Goal: Communication & Community: Answer question/provide support

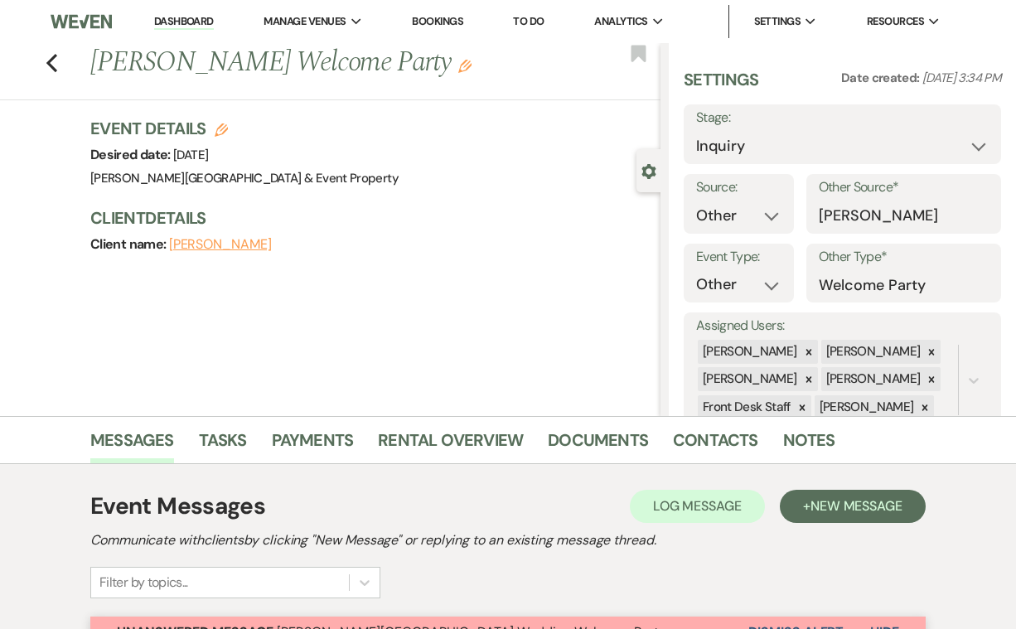
select select "14"
select select "13"
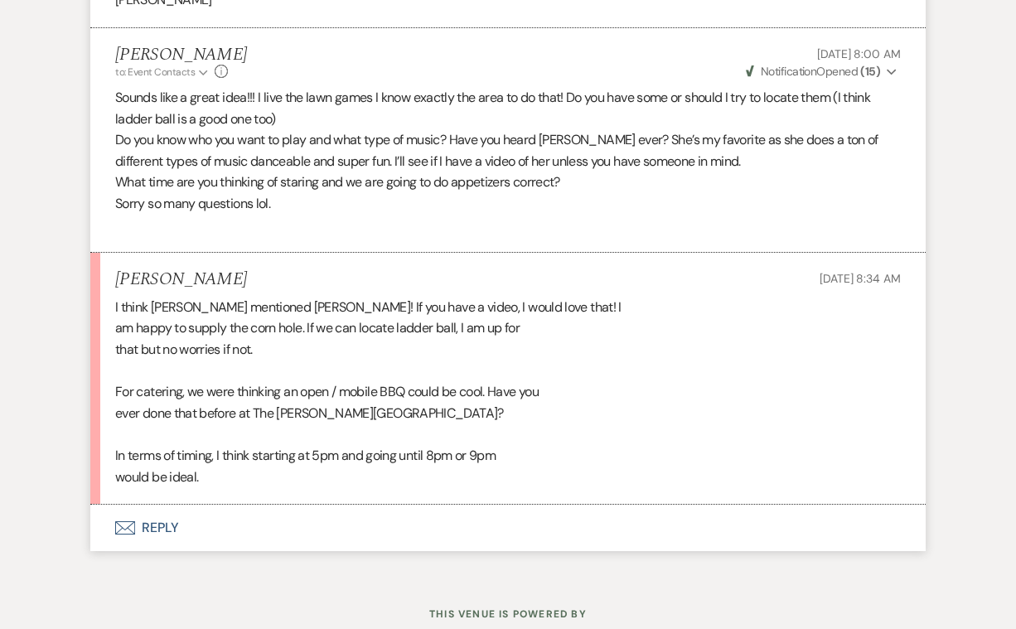
scroll to position [1774, 0]
click at [156, 506] on button "Envelope Reply" at bounding box center [507, 529] width 835 height 46
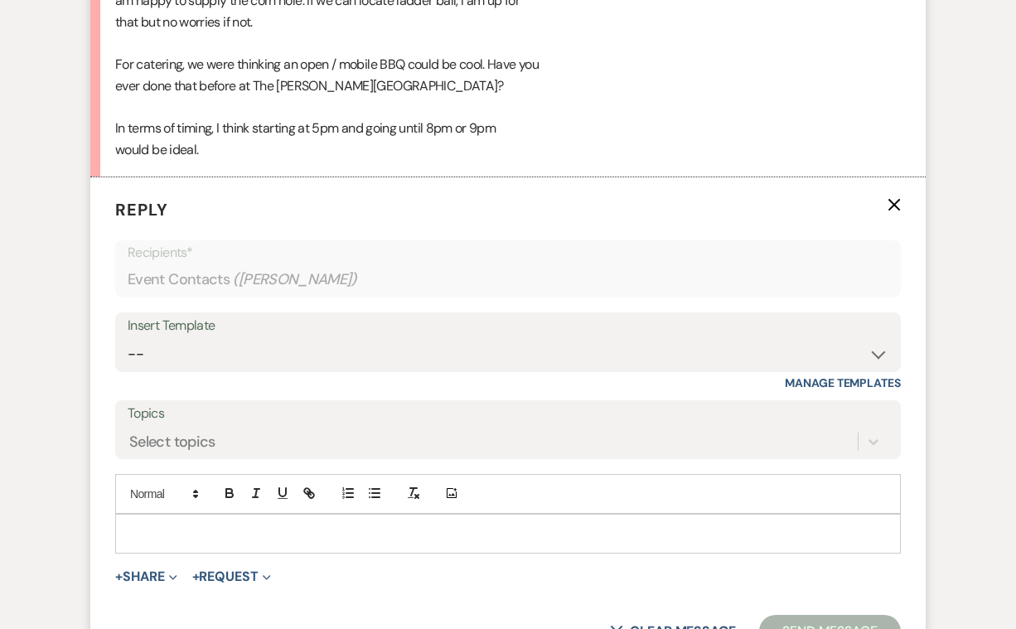
scroll to position [2156, 0]
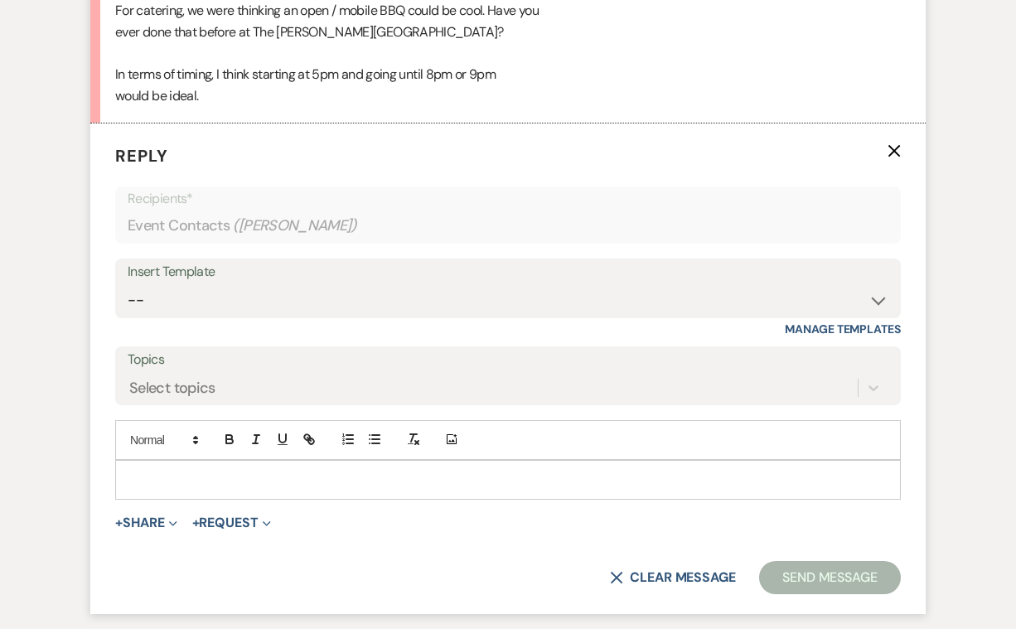
click at [161, 471] on p at bounding box center [507, 480] width 759 height 18
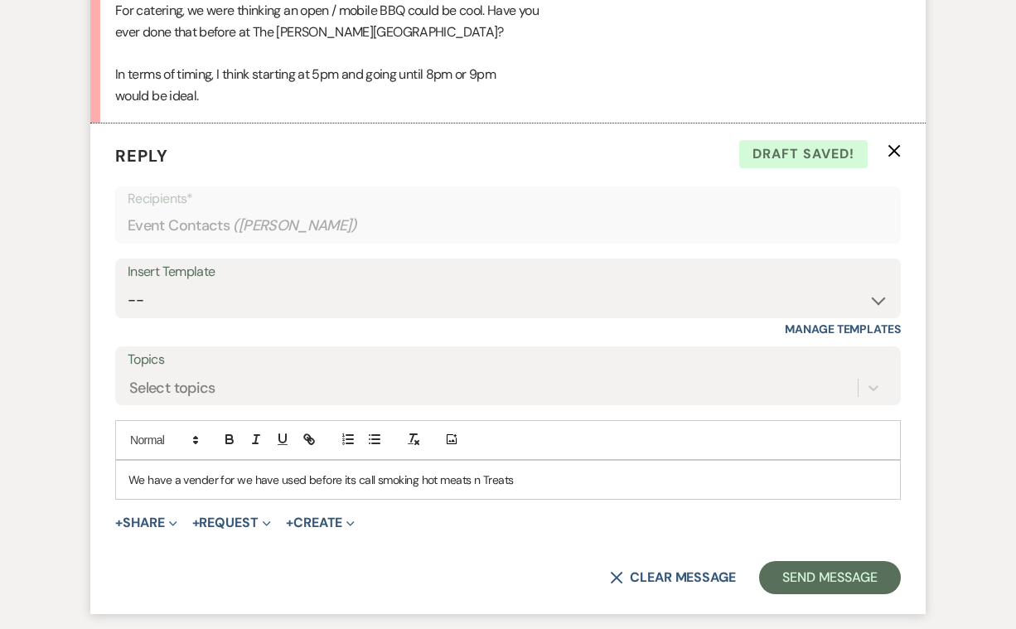
click at [371, 471] on p "We have a vender for we have used before its call smoking hot meats n Treats" at bounding box center [507, 480] width 759 height 18
click at [395, 471] on p "We have a vender for we have used before its called smoking hot meats n Treats" at bounding box center [507, 480] width 759 height 18
click at [440, 471] on p "We have a vender for we have used before its called Smoking hot meats n Treats" at bounding box center [507, 480] width 759 height 18
click at [465, 471] on p "We have a vender for we have used before its called Smoking Hot meats n Treats" at bounding box center [507, 480] width 759 height 18
click at [535, 471] on p "We have a vender for we have used before its called Smoking Hot Meats n Treats" at bounding box center [507, 480] width 759 height 18
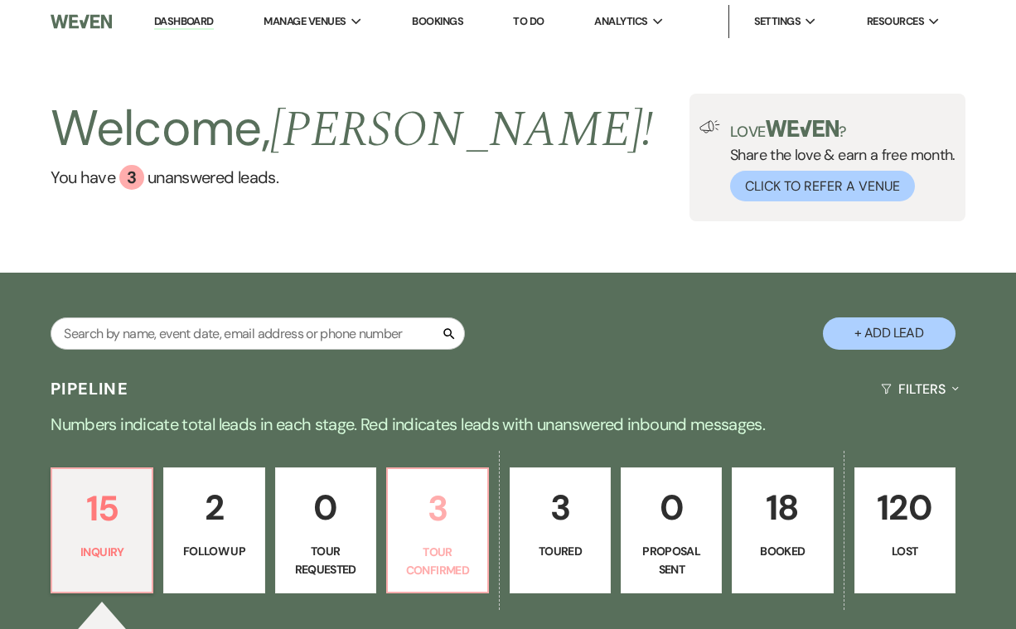
click at [434, 516] on p "3" at bounding box center [438, 509] width 80 height 56
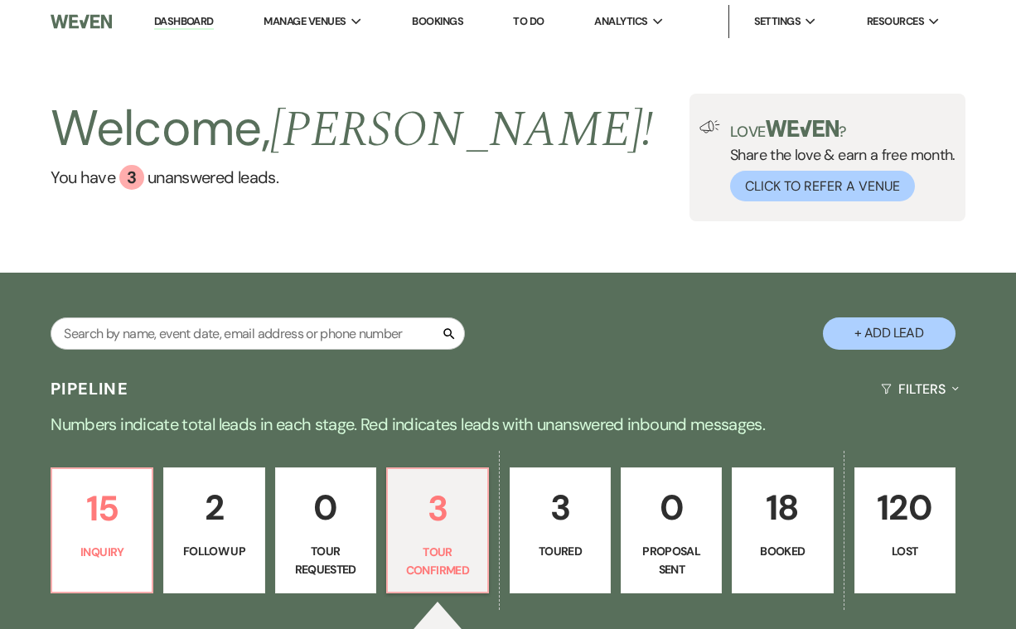
select select "4"
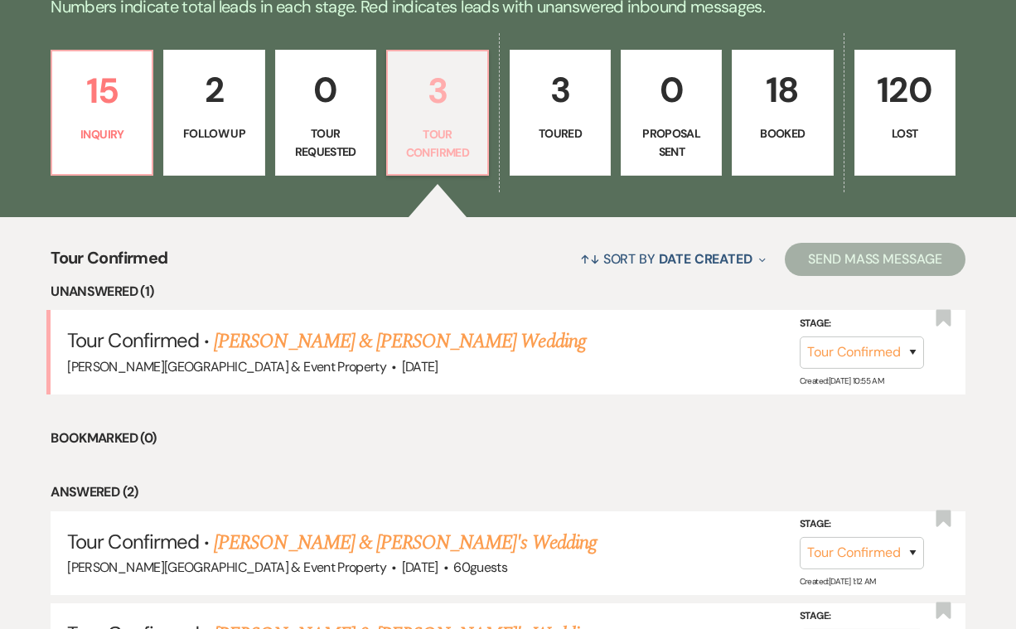
scroll to position [441, 0]
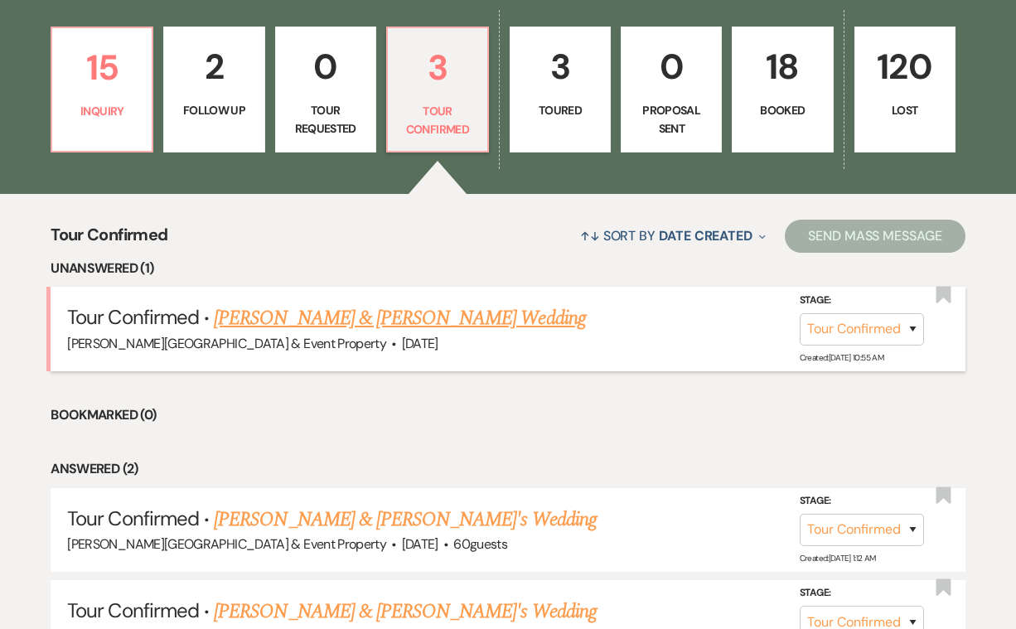
click at [521, 337] on div "[PERSON_NAME][GEOGRAPHIC_DATA] & Event Property · [DATE]" at bounding box center [507, 344] width 881 height 22
click at [519, 327] on link "[PERSON_NAME] & [PERSON_NAME] Wedding" at bounding box center [399, 318] width 371 height 30
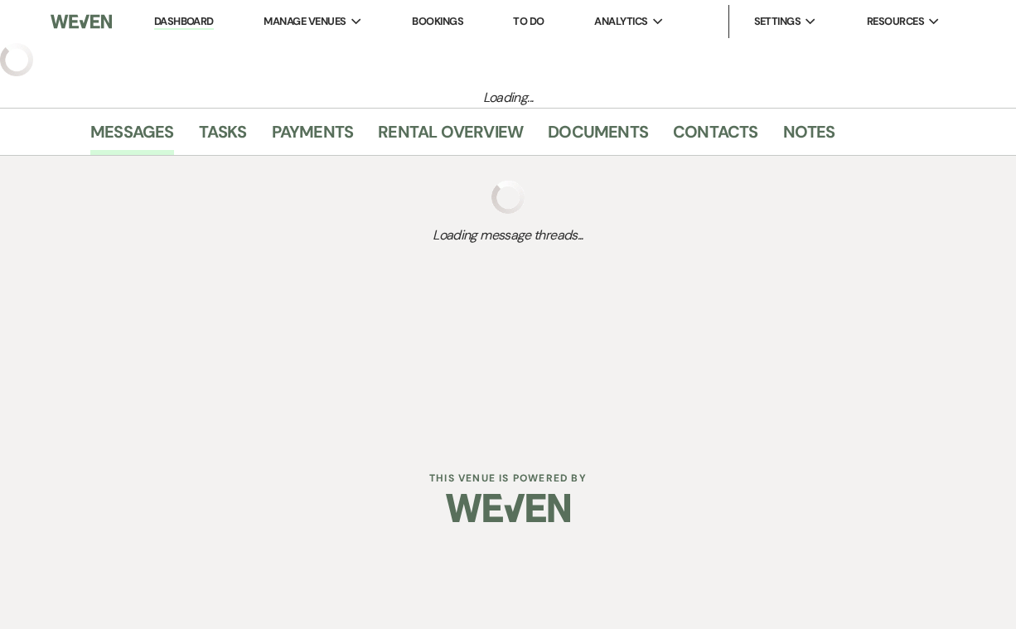
select select "4"
select select "14"
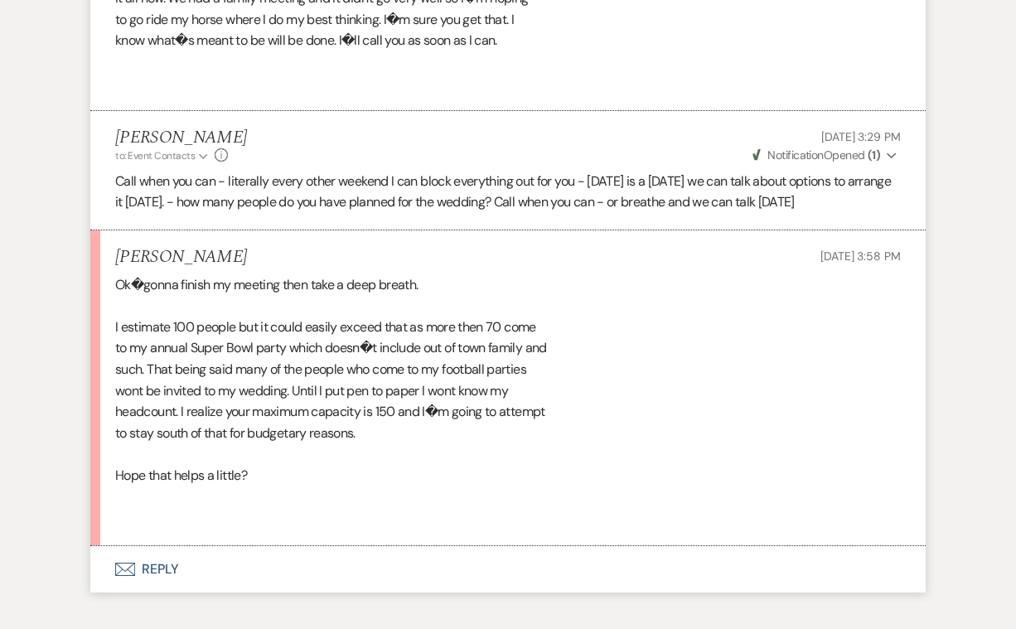
scroll to position [3449, 0]
click at [135, 547] on button "Envelope Reply" at bounding box center [507, 570] width 835 height 46
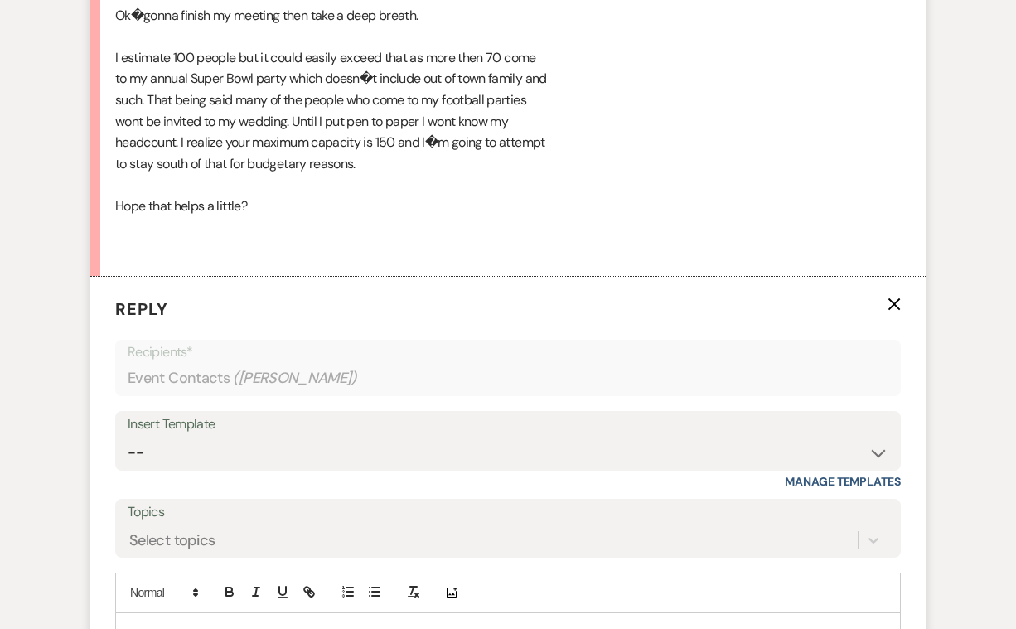
scroll to position [3757, 0]
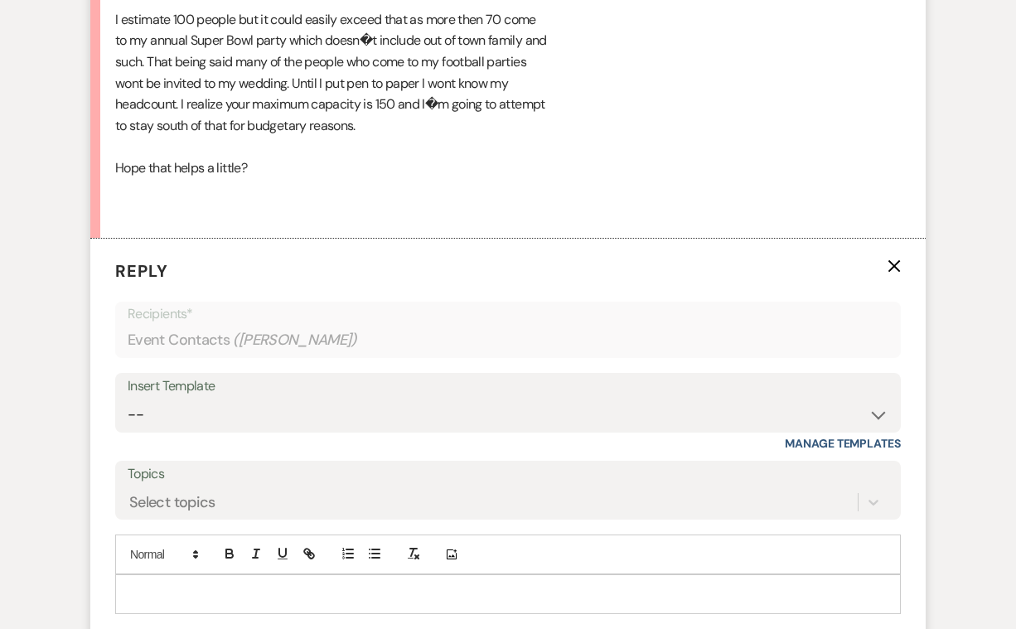
click at [166, 575] on div at bounding box center [508, 594] width 784 height 38
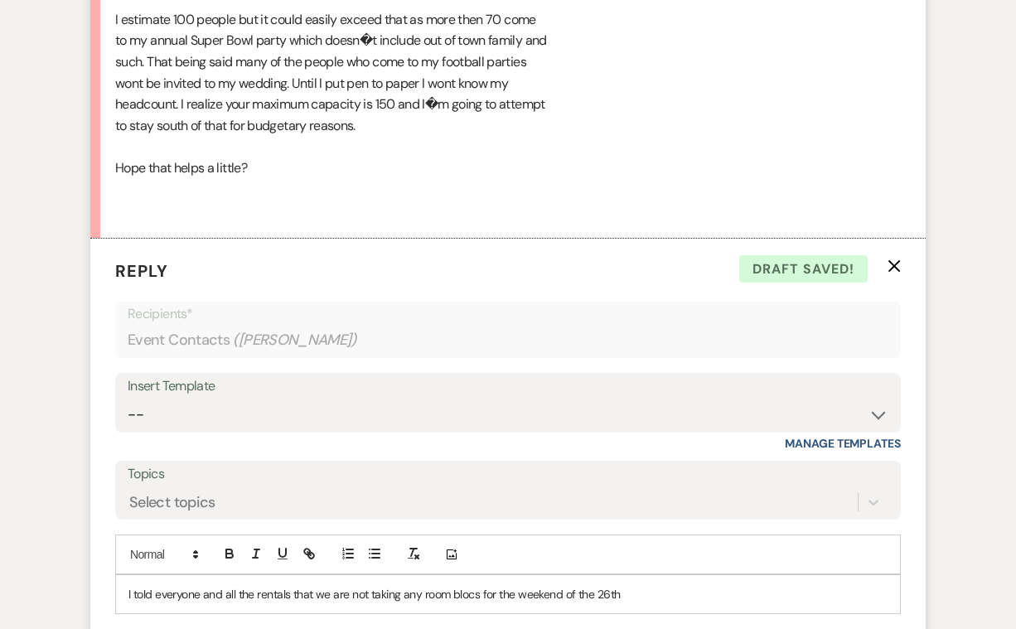
click at [472, 585] on p "I told everyone and all the rentals that we are not taking any room blocs for t…" at bounding box center [507, 594] width 759 height 18
click at [629, 585] on p "I told everyone and all the rentals that we are not taking any room blocks for …" at bounding box center [507, 594] width 759 height 18
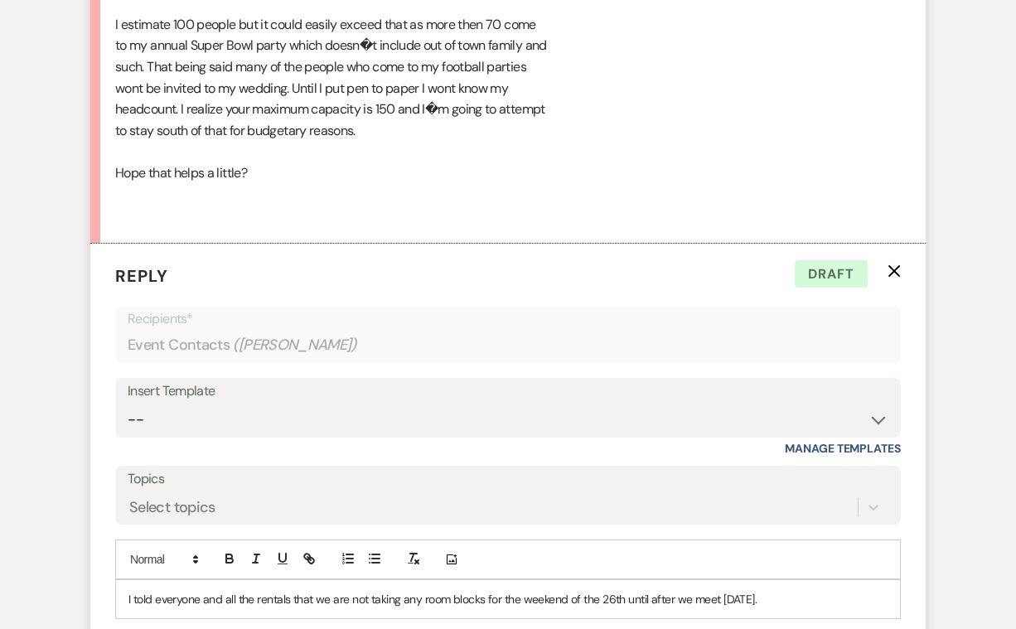
scroll to position [3754, 0]
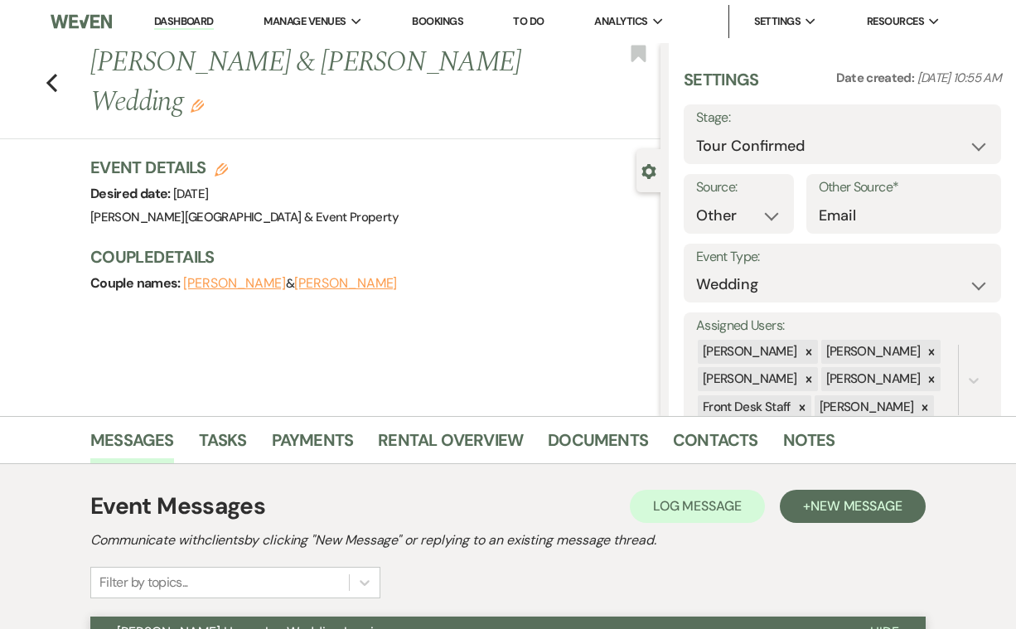
scroll to position [0, 0]
click at [51, 80] on use "button" at bounding box center [51, 83] width 11 height 18
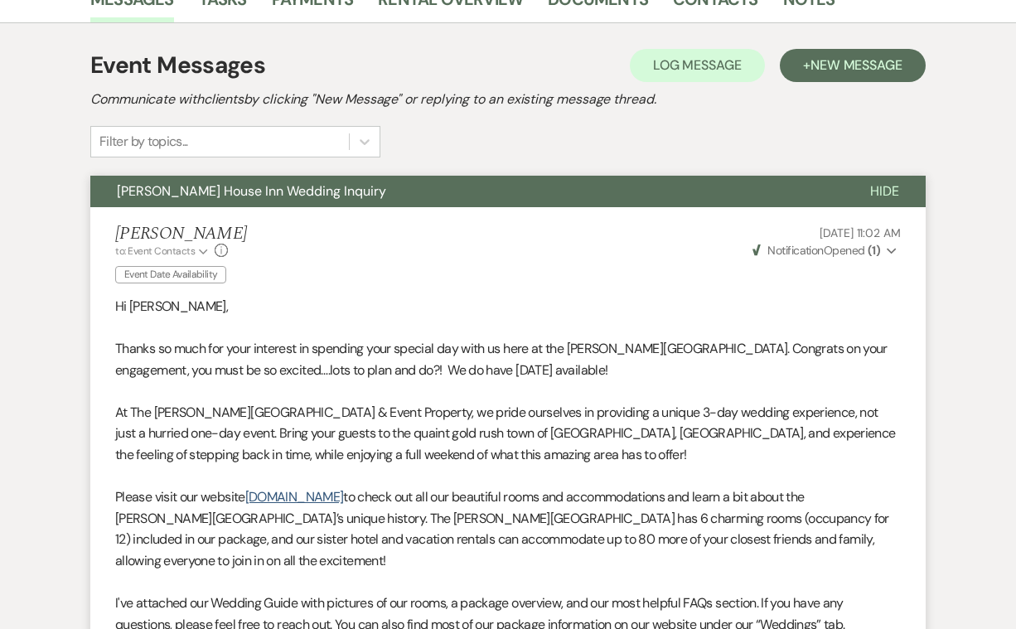
select select "4"
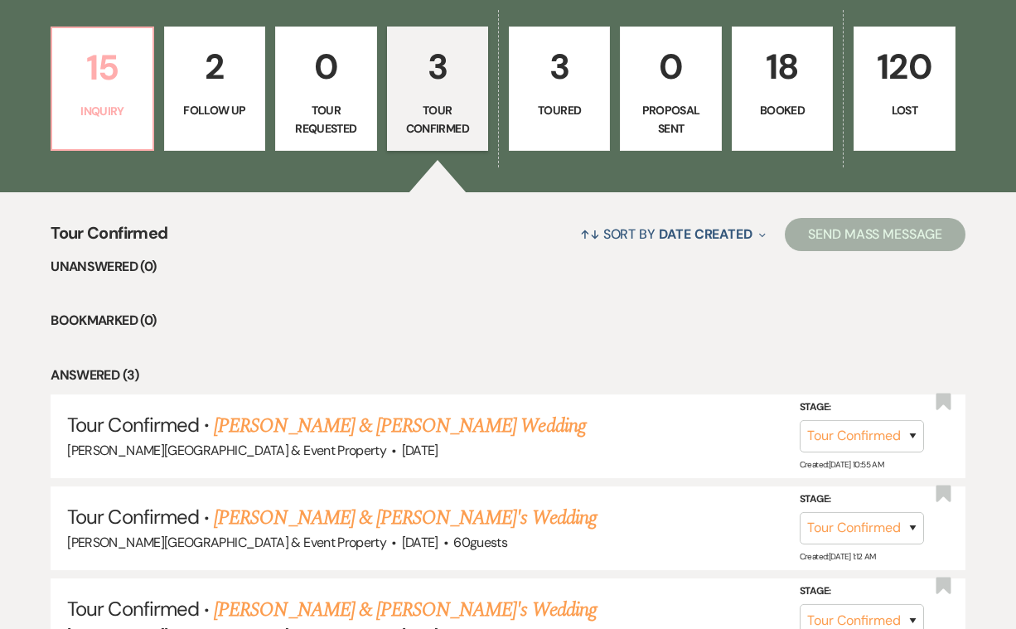
click at [94, 81] on p "15" at bounding box center [102, 68] width 80 height 56
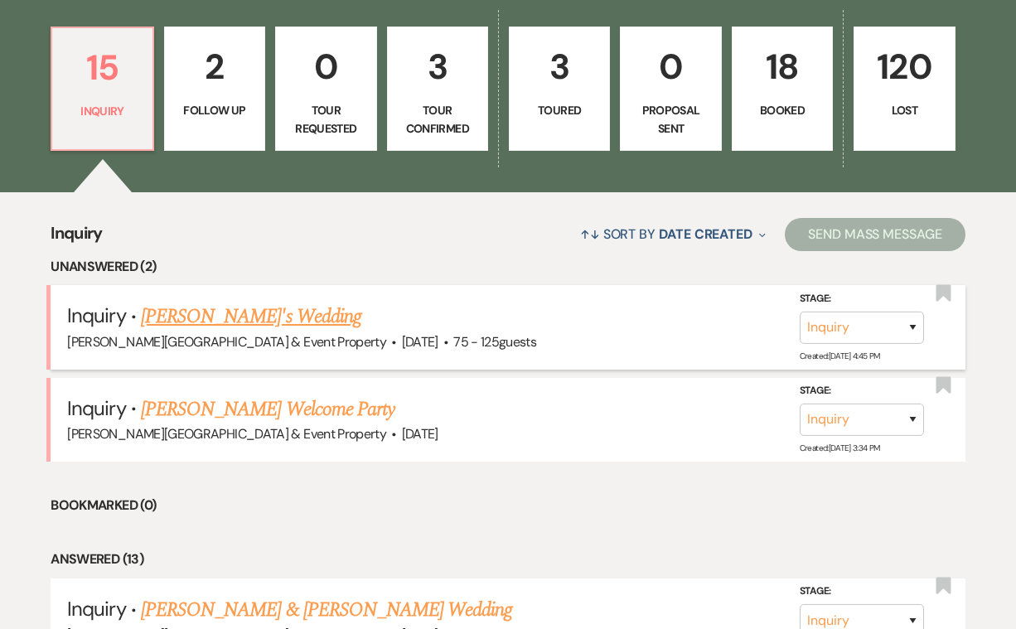
click at [237, 307] on link "[PERSON_NAME]'s Wedding" at bounding box center [251, 317] width 220 height 30
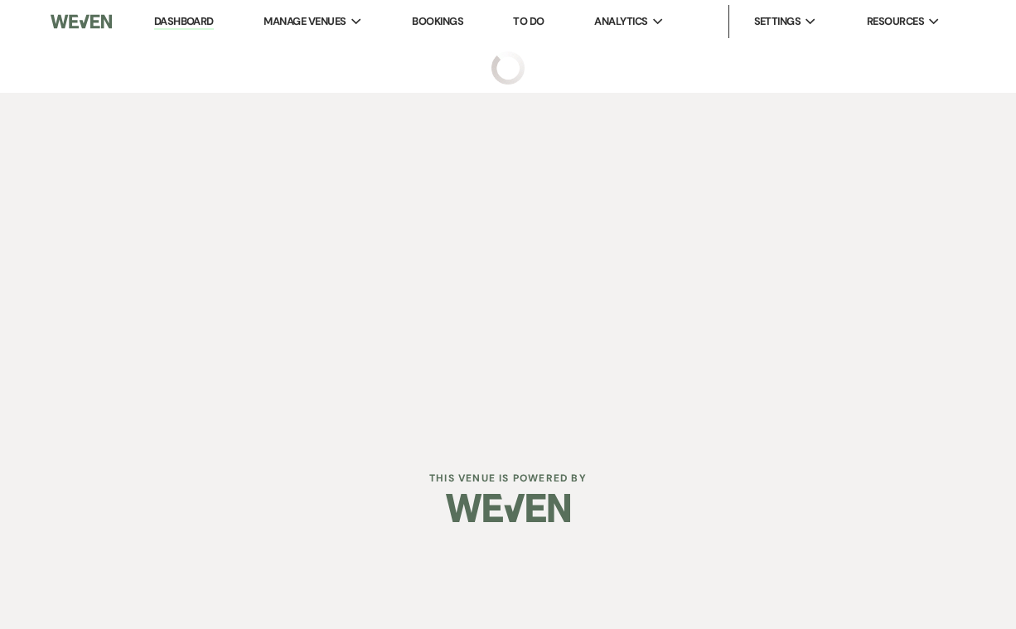
select select "3"
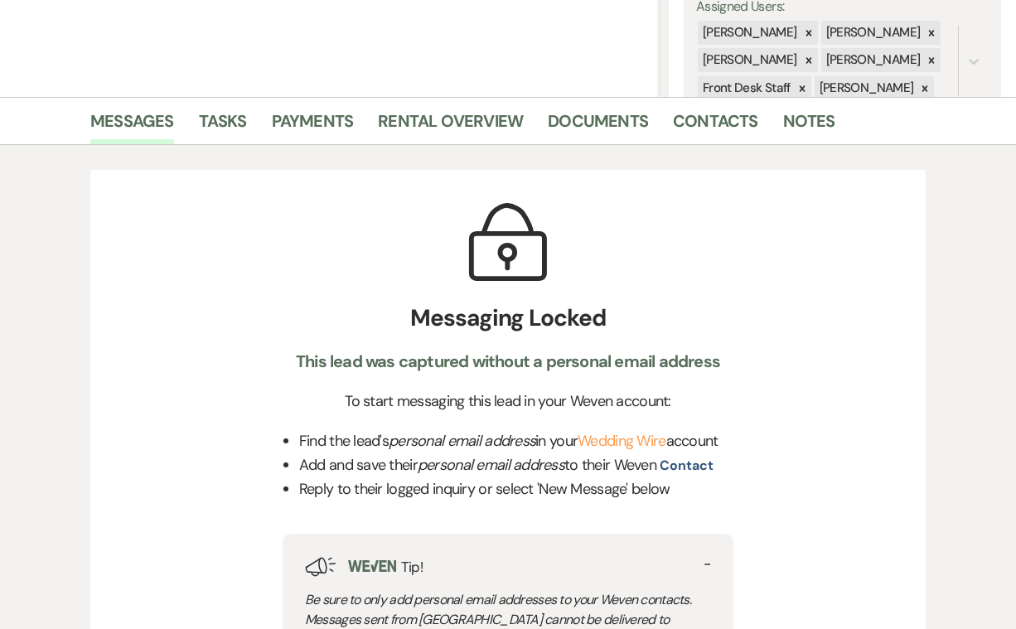
scroll to position [325, 0]
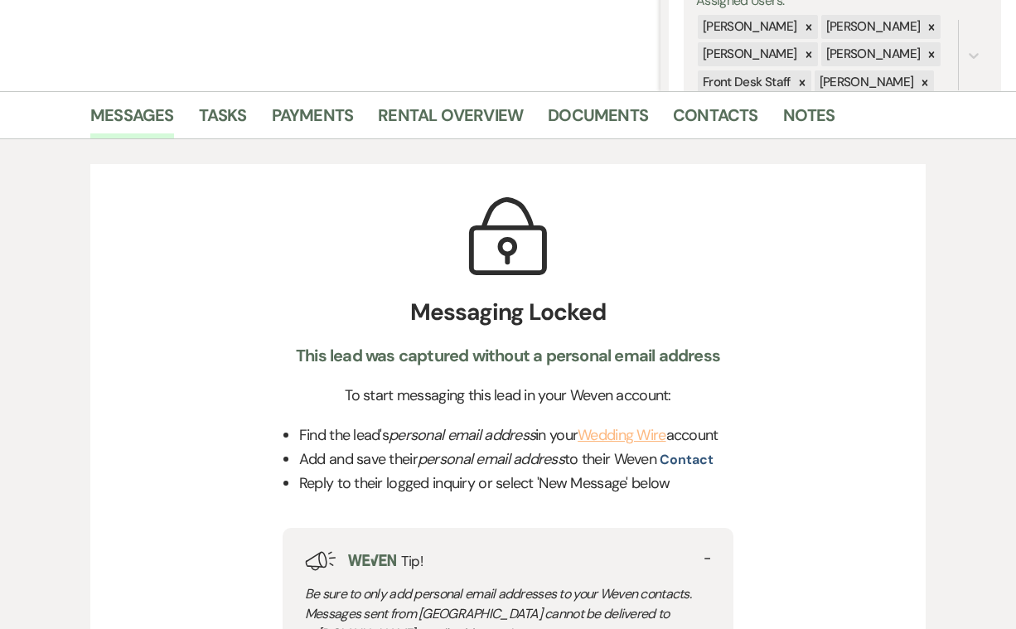
click at [637, 437] on link "Wedding Wire" at bounding box center [622, 435] width 88 height 20
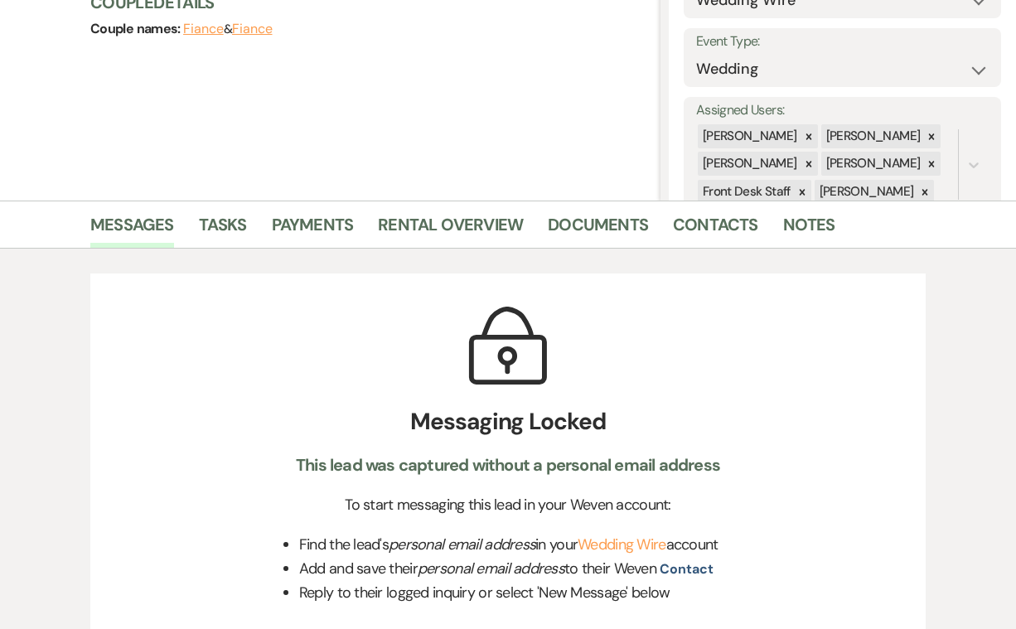
scroll to position [202, 0]
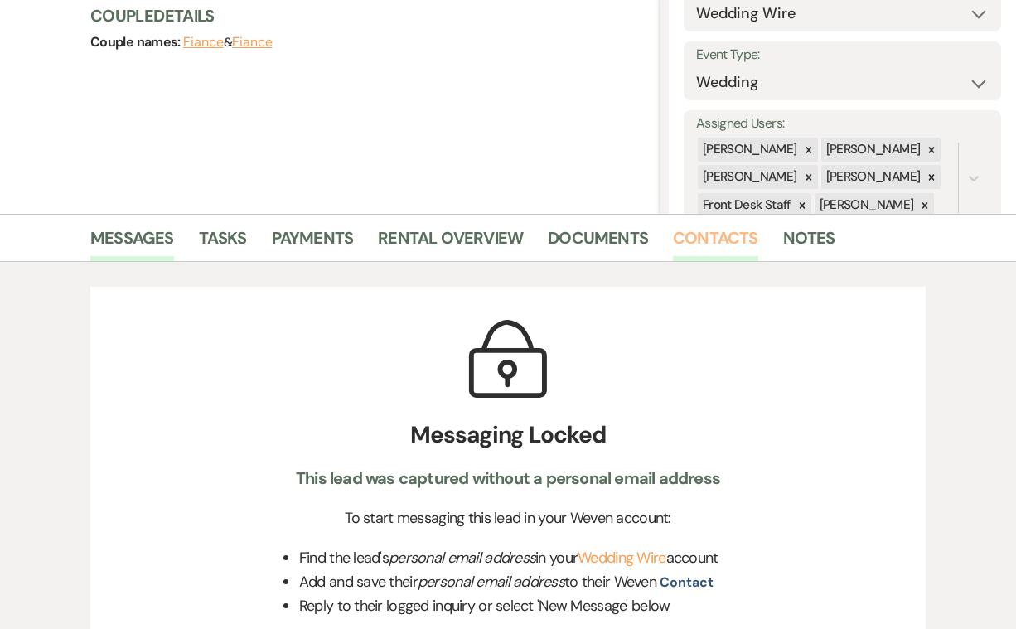
click at [707, 233] on link "Contacts" at bounding box center [715, 243] width 85 height 36
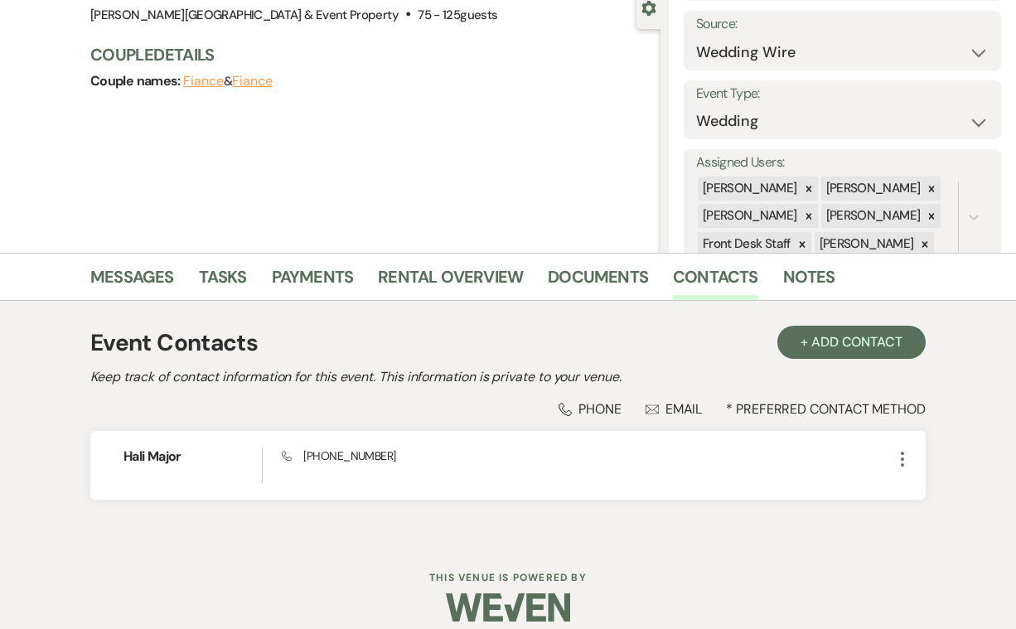
scroll to position [170, 0]
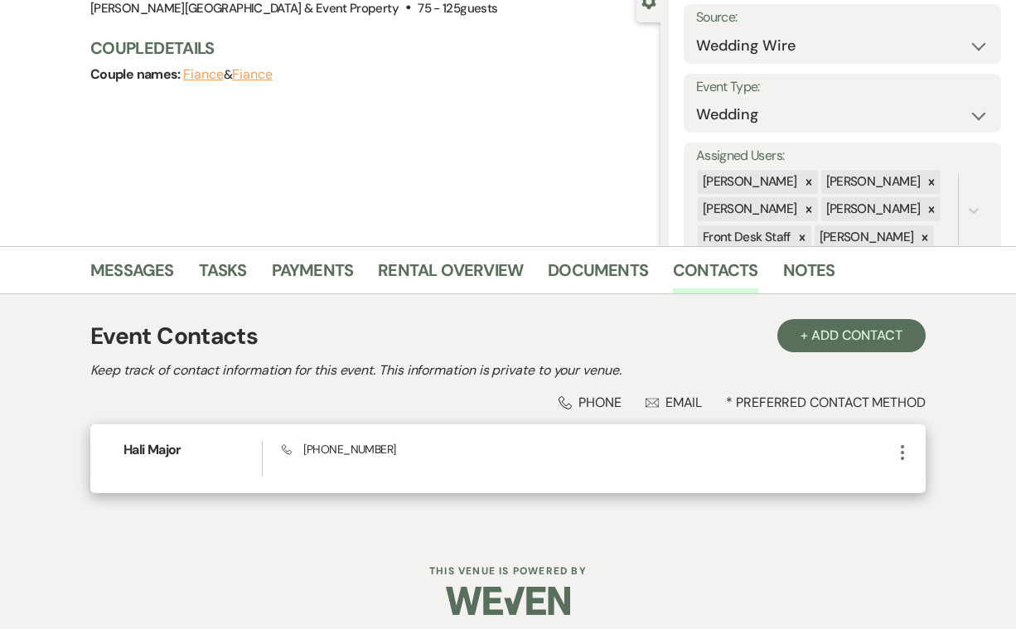
click at [905, 445] on icon "More" at bounding box center [903, 453] width 20 height 20
click at [925, 484] on use "button" at bounding box center [919, 484] width 12 height 12
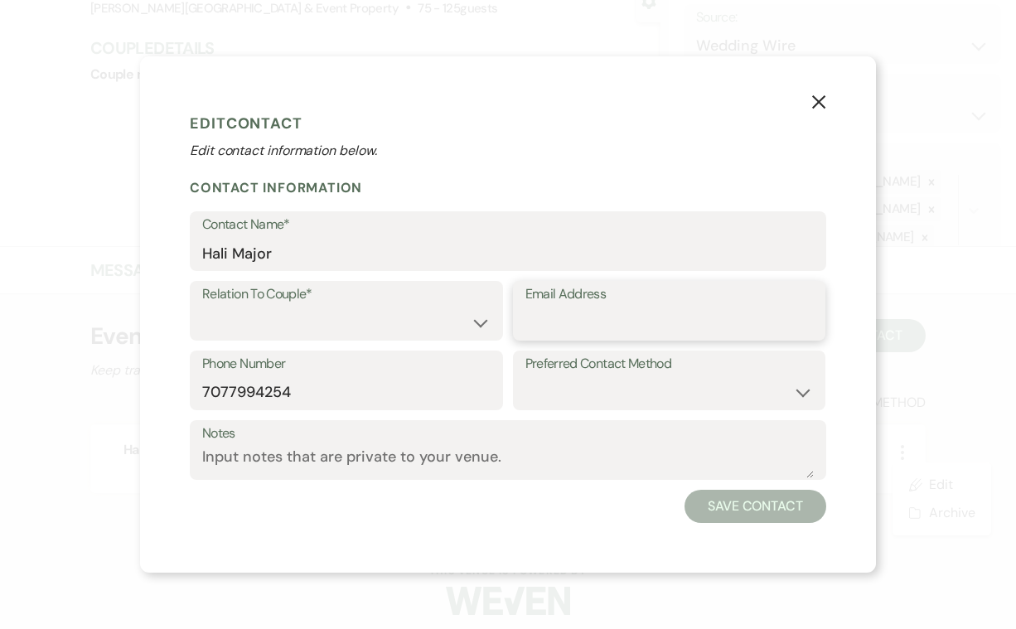
paste input "[EMAIL_ADDRESS][DOMAIN_NAME]"
type input "[EMAIL_ADDRESS][DOMAIN_NAME]"
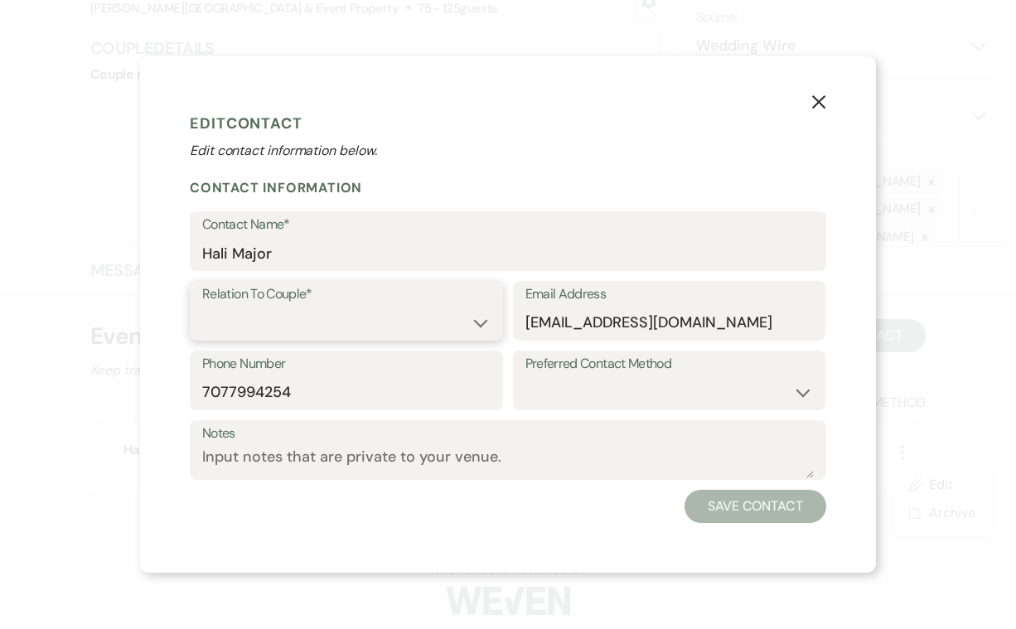
select select "1"
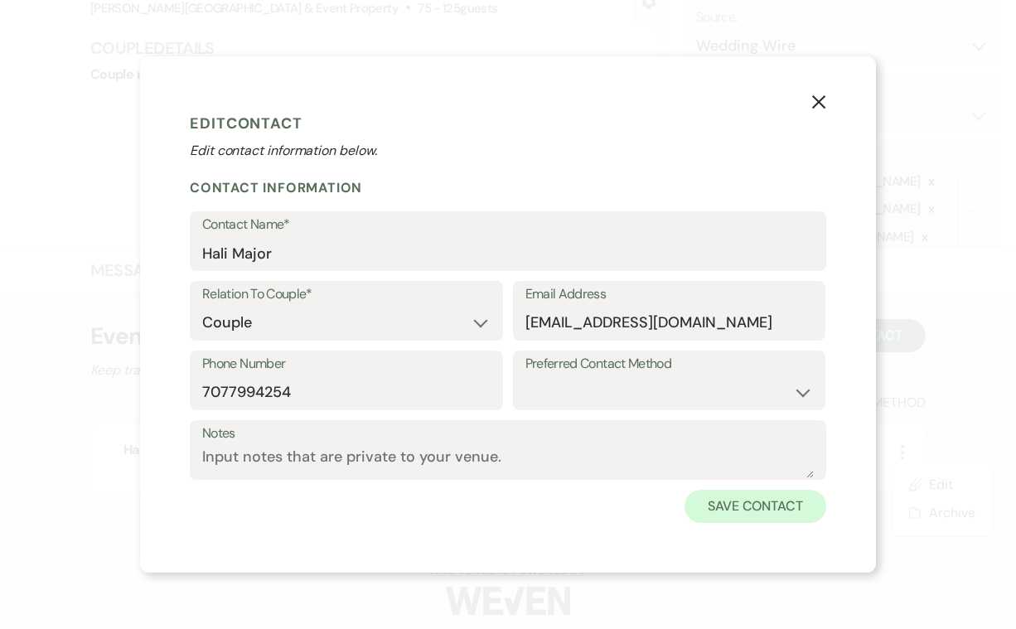
click at [743, 508] on button "Save Contact" at bounding box center [756, 506] width 142 height 33
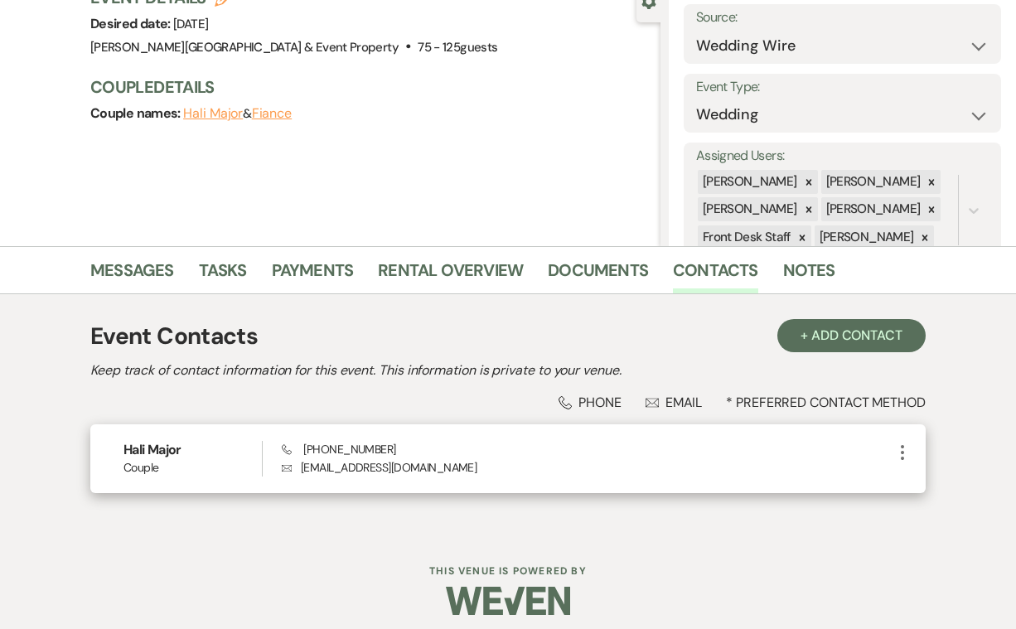
scroll to position [0, 0]
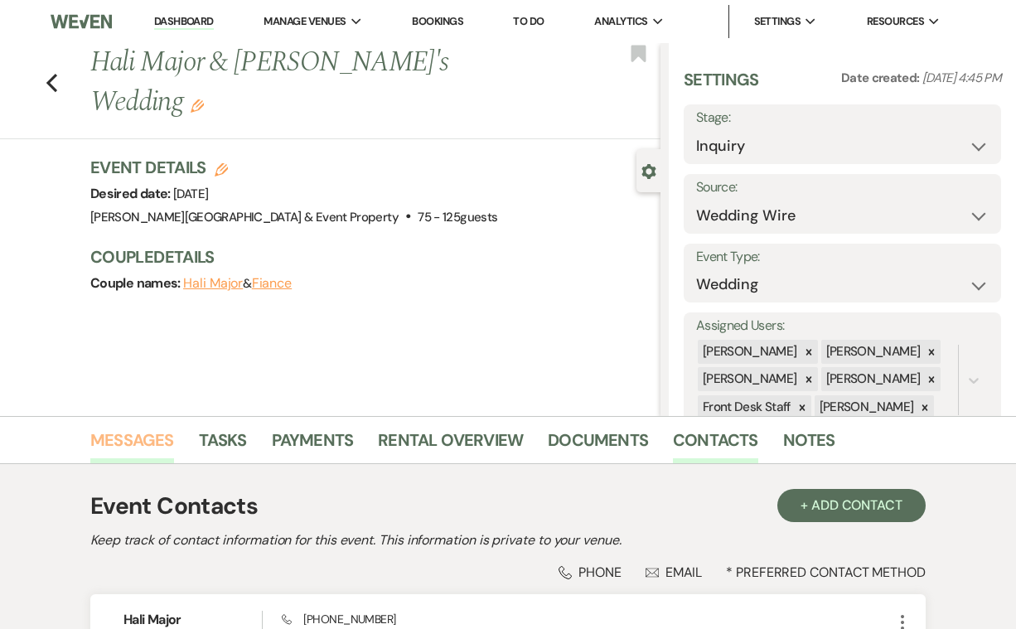
click at [144, 434] on link "Messages" at bounding box center [132, 445] width 84 height 36
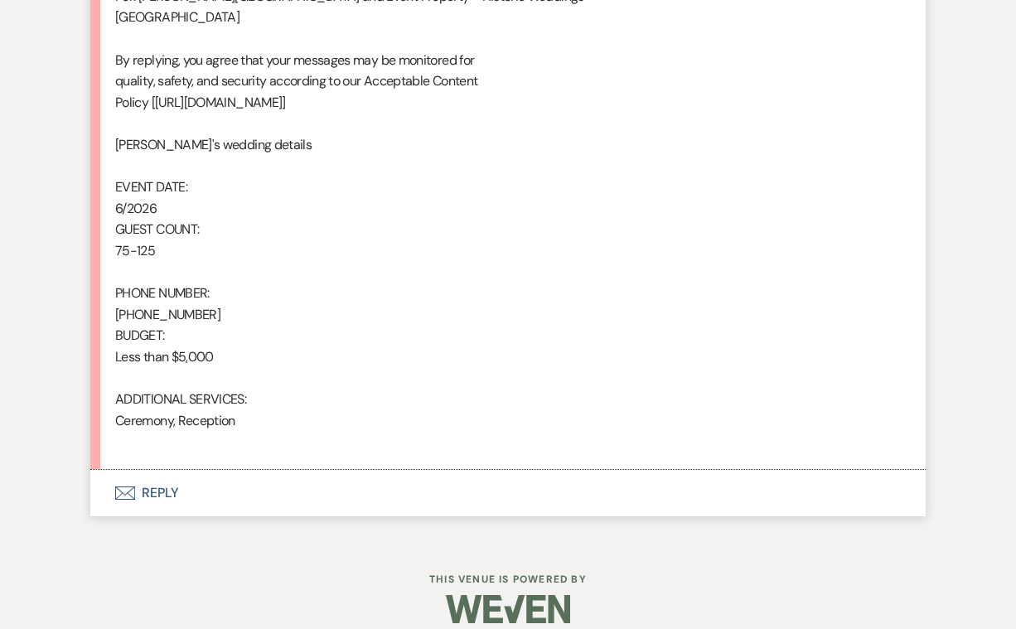
scroll to position [1044, 0]
click at [154, 471] on button "Envelope Reply" at bounding box center [507, 494] width 835 height 46
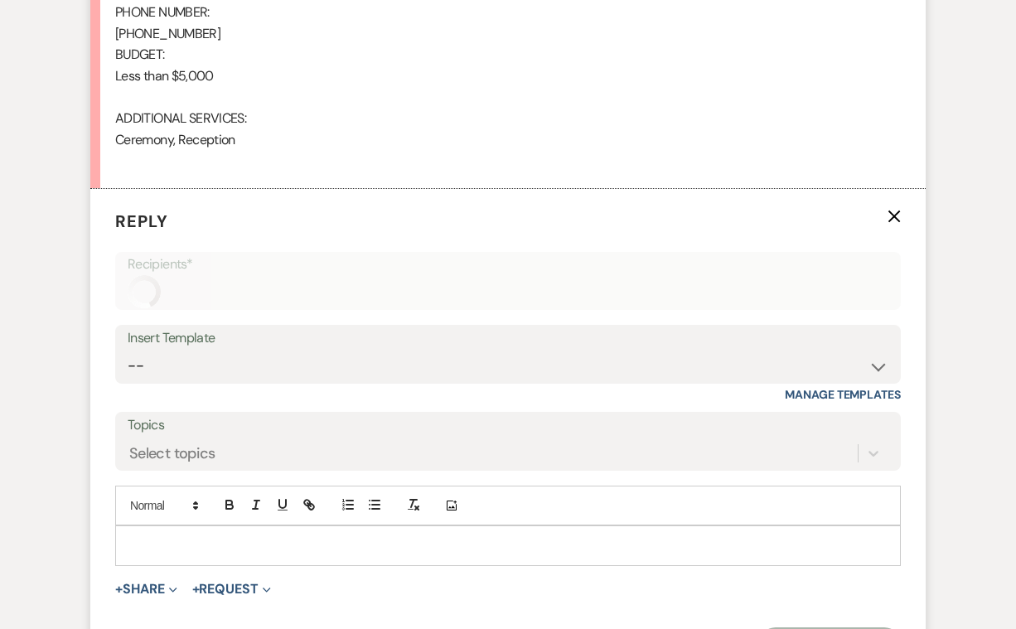
scroll to position [1426, 0]
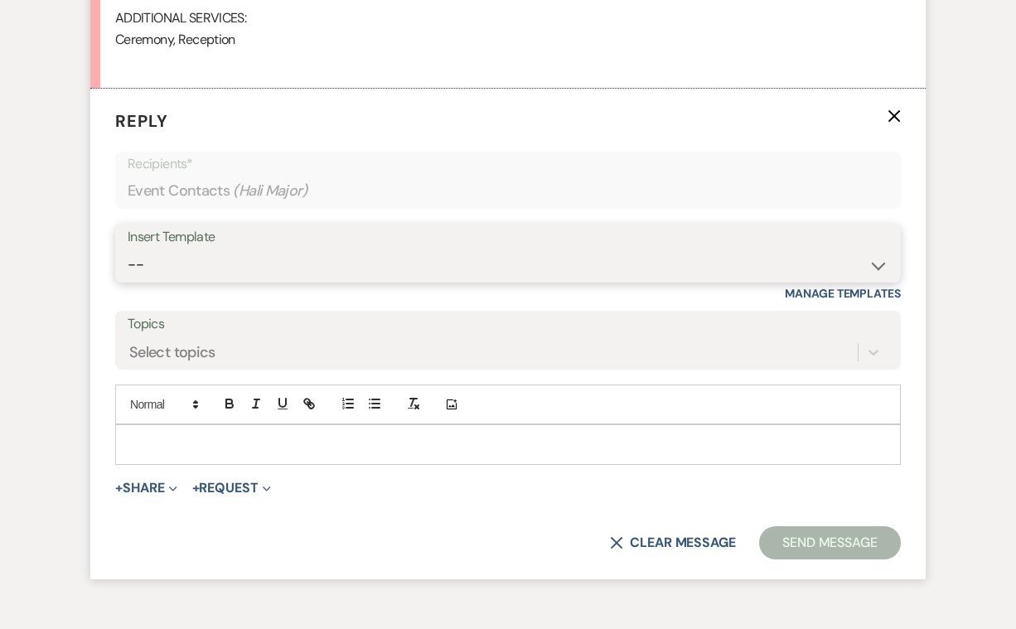
select select "2746"
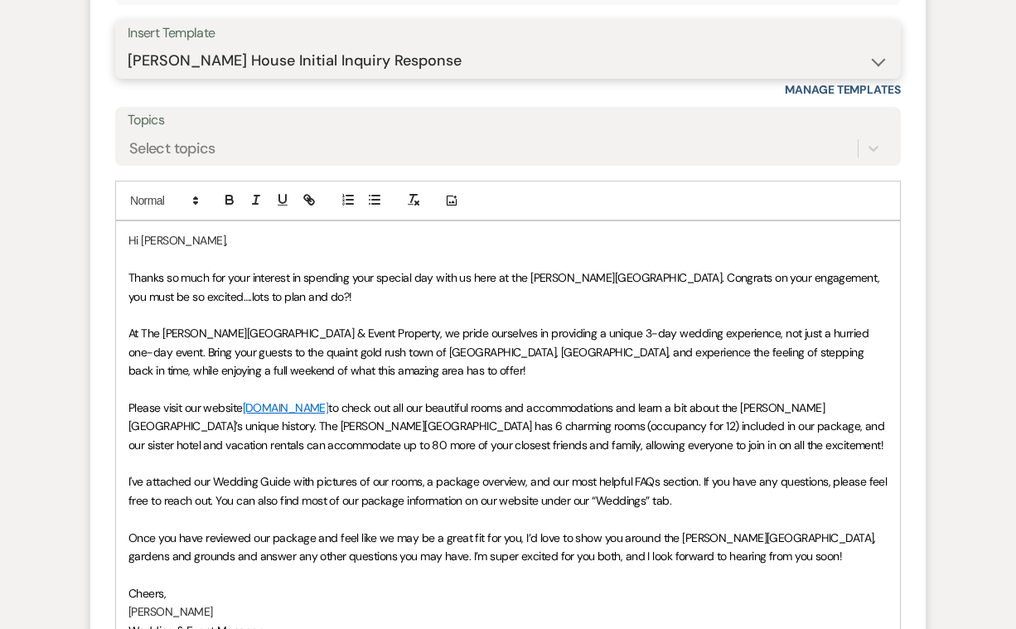
scroll to position [1632, 0]
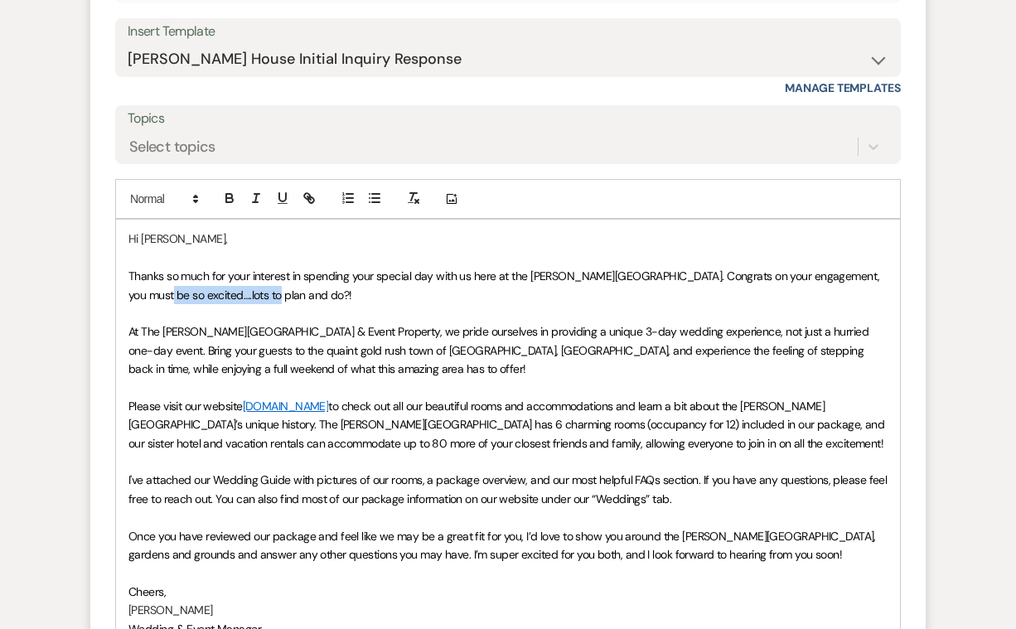
drag, startPoint x: 272, startPoint y: 273, endPoint x: 166, endPoint y: 272, distance: 106.1
click at [166, 272] on span "Thanks so much for your interest in spending your special day with us here at t…" at bounding box center [505, 285] width 754 height 33
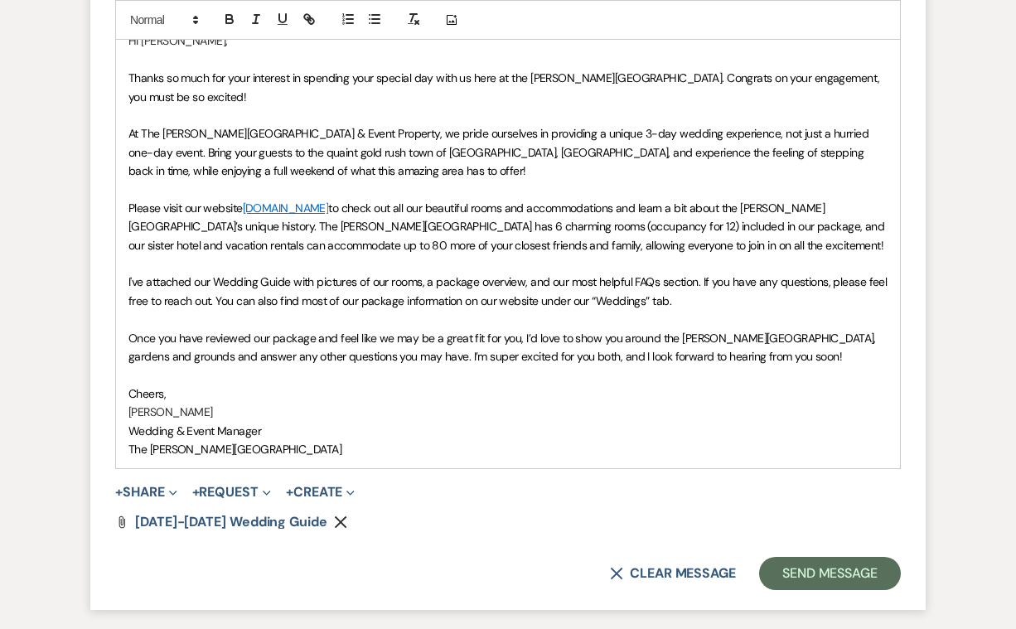
scroll to position [1847, 0]
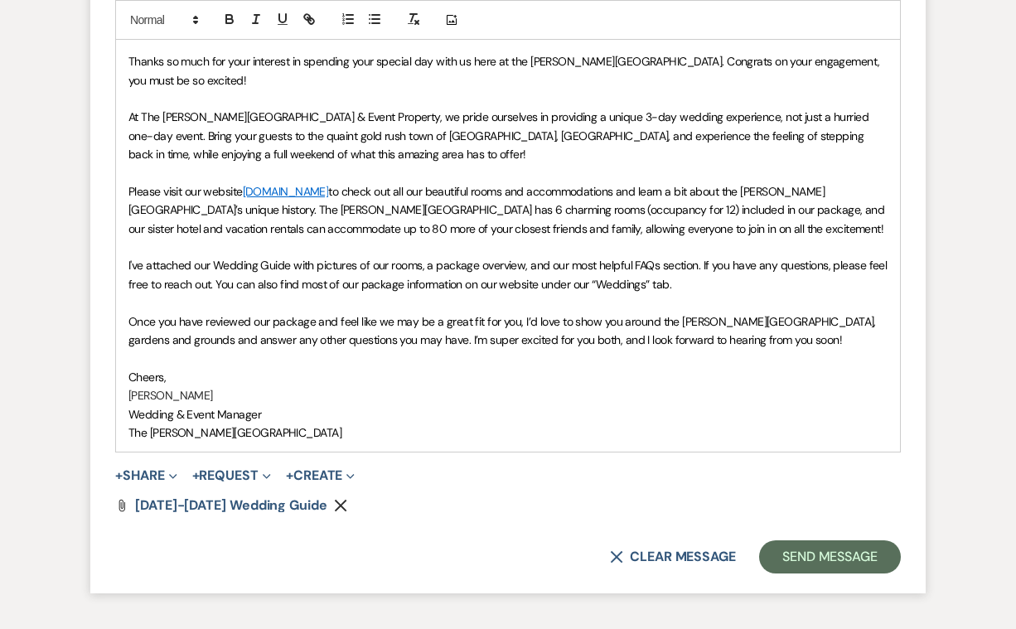
click at [191, 386] on p "[PERSON_NAME]" at bounding box center [507, 395] width 759 height 18
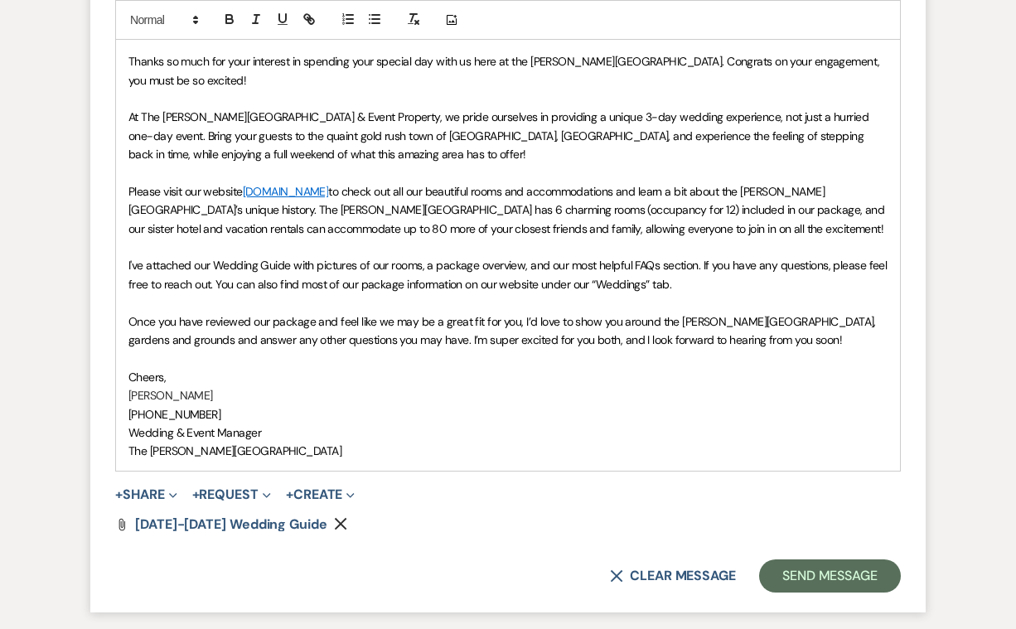
click at [361, 314] on span "Once you have reviewed our package and feel like we may be a great fit for you,…" at bounding box center [503, 330] width 750 height 33
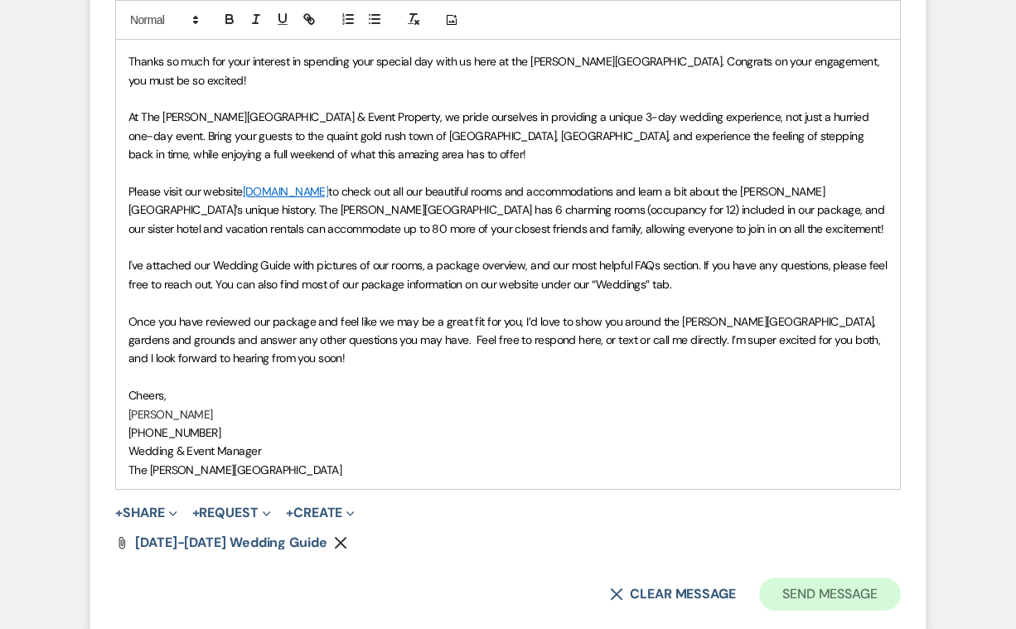
click at [820, 578] on button "Send Message" at bounding box center [830, 594] width 142 height 33
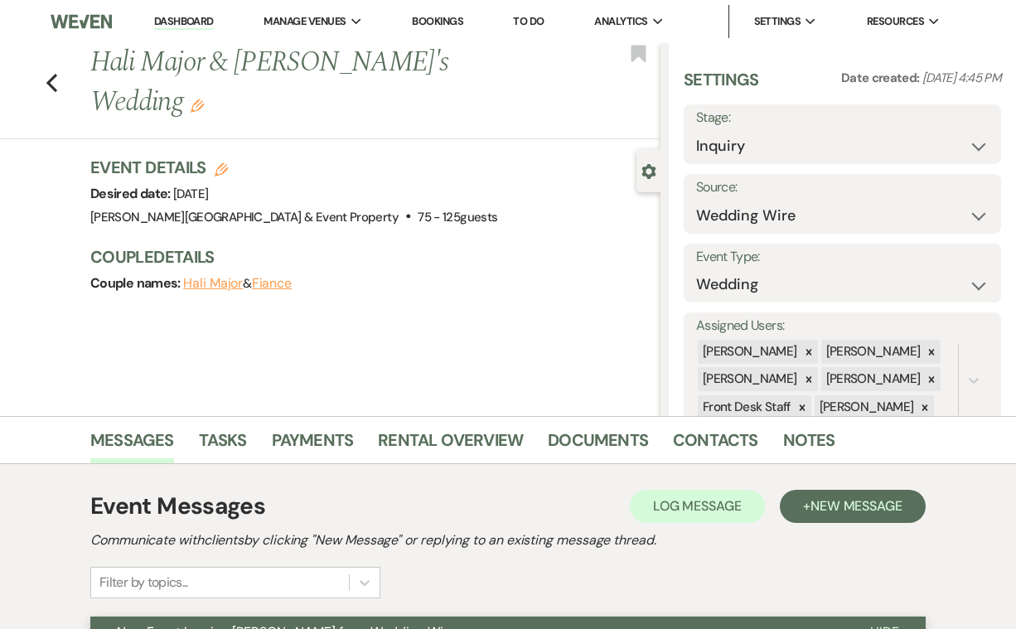
scroll to position [0, 0]
click at [53, 73] on icon "Previous" at bounding box center [52, 83] width 12 height 20
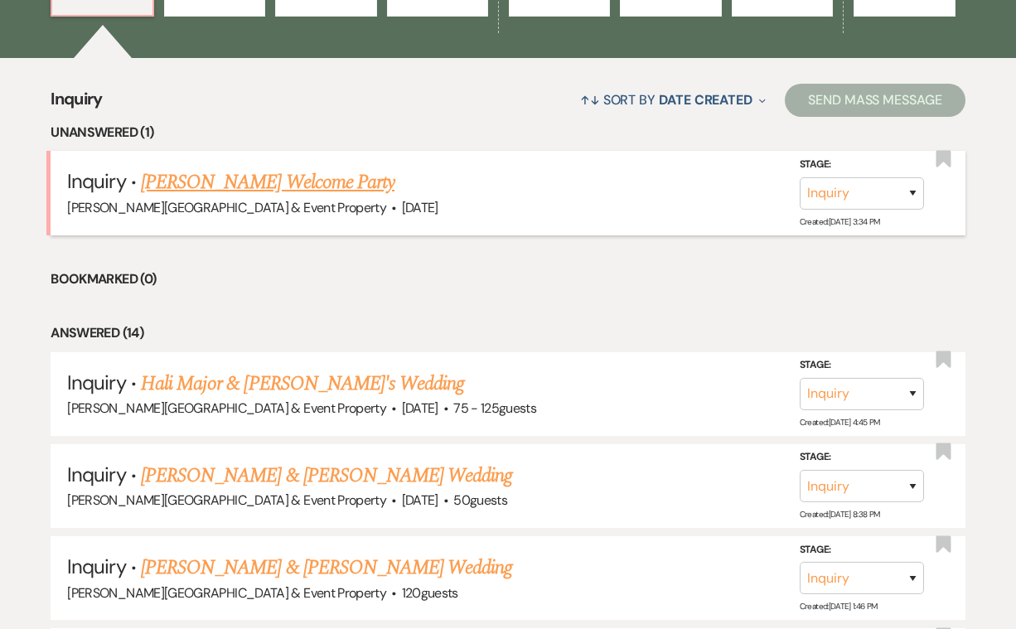
scroll to position [589, 0]
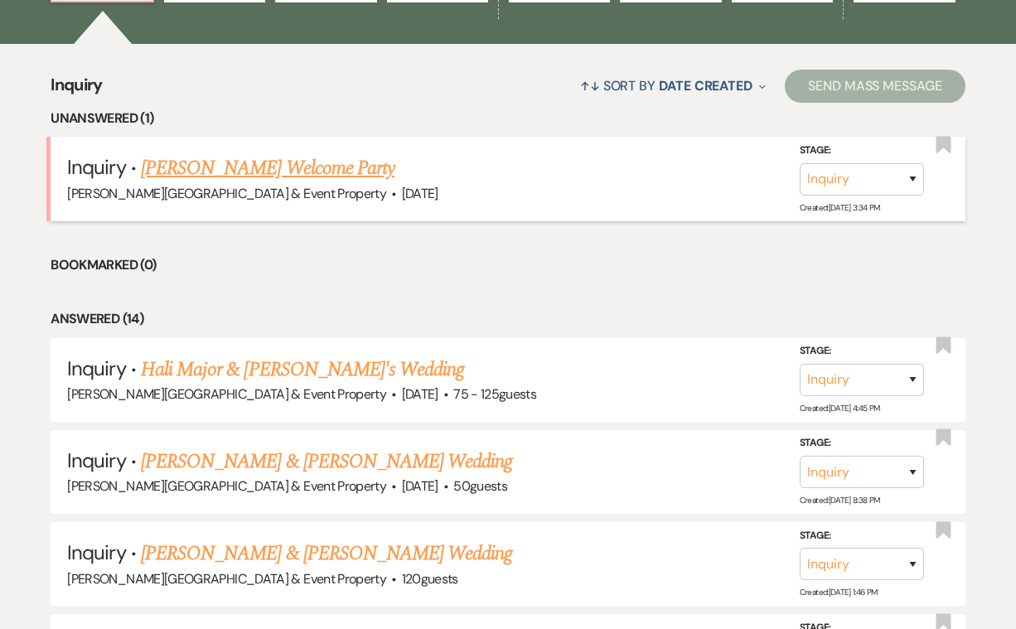
click at [360, 163] on link "[PERSON_NAME] Welcome Party" at bounding box center [268, 168] width 254 height 30
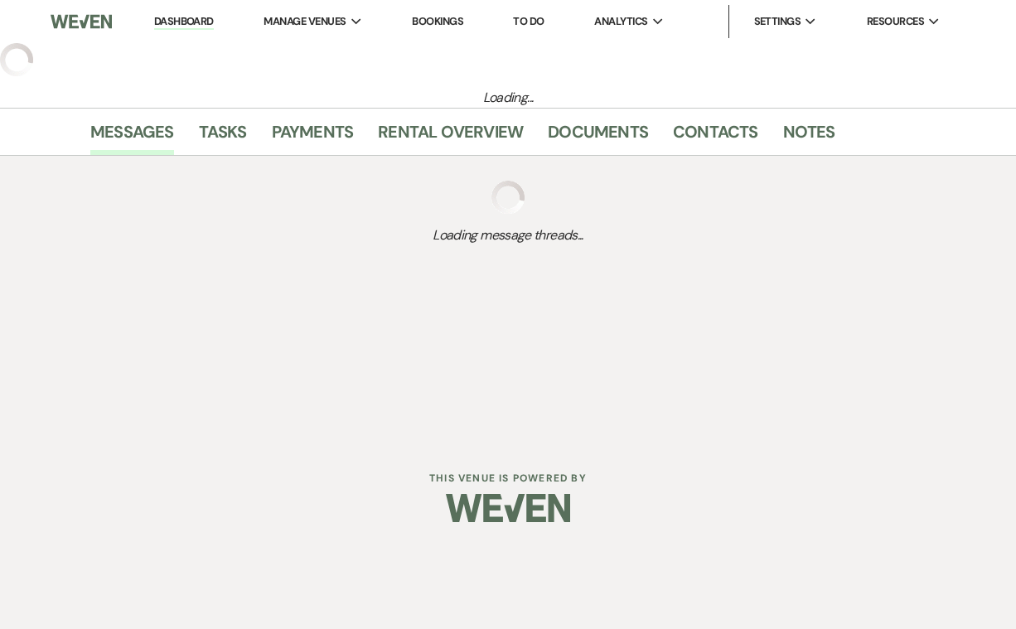
select select "14"
select select "13"
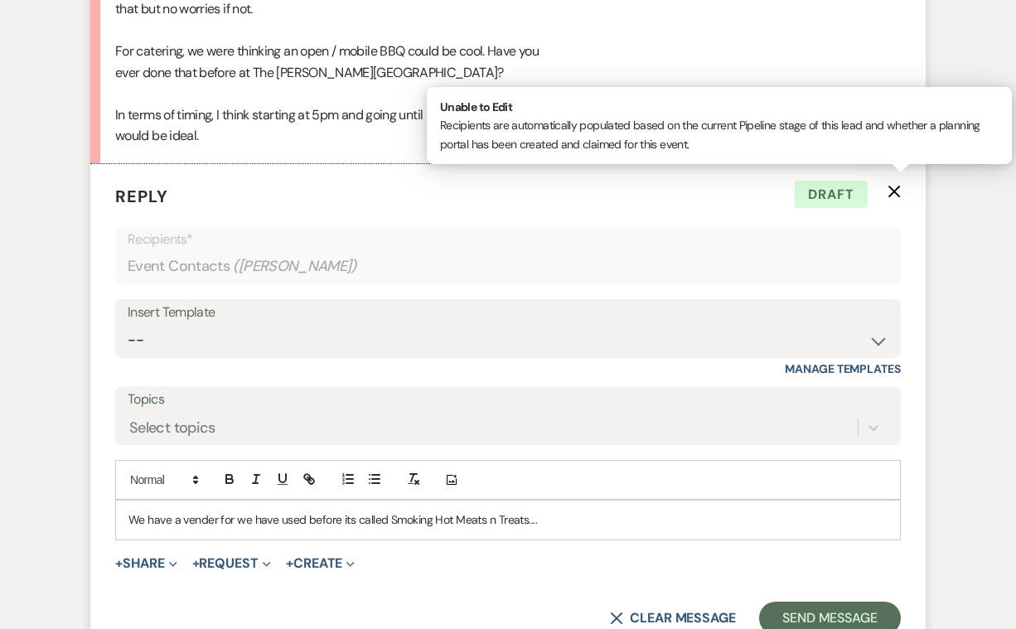
scroll to position [2162, 0]
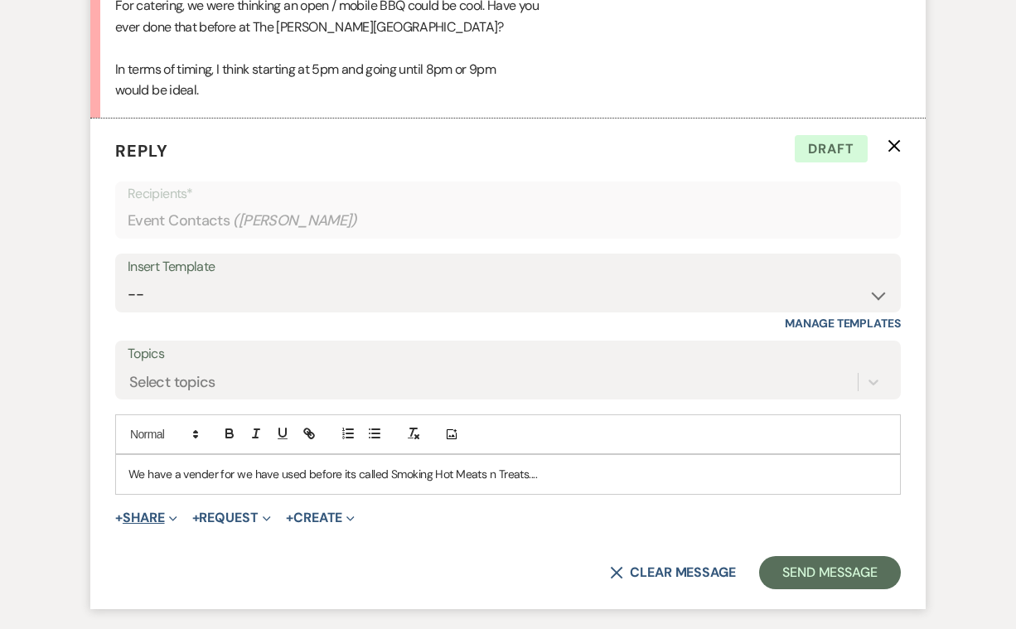
click at [150, 511] on button "+ Share Expand" at bounding box center [146, 517] width 62 height 13
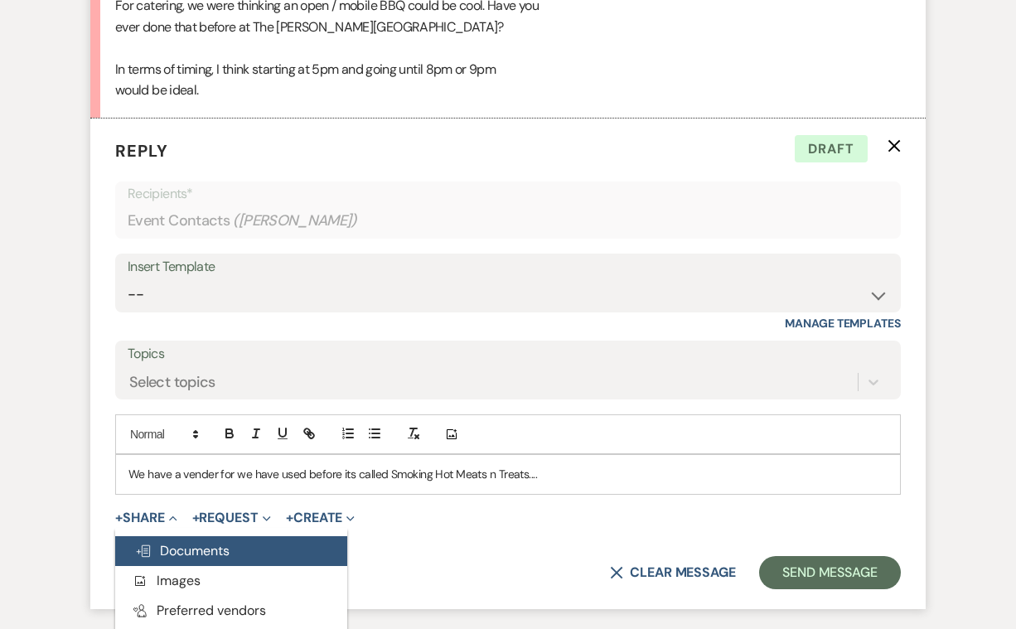
click at [184, 542] on span "Doc Upload Documents" at bounding box center [182, 550] width 94 height 17
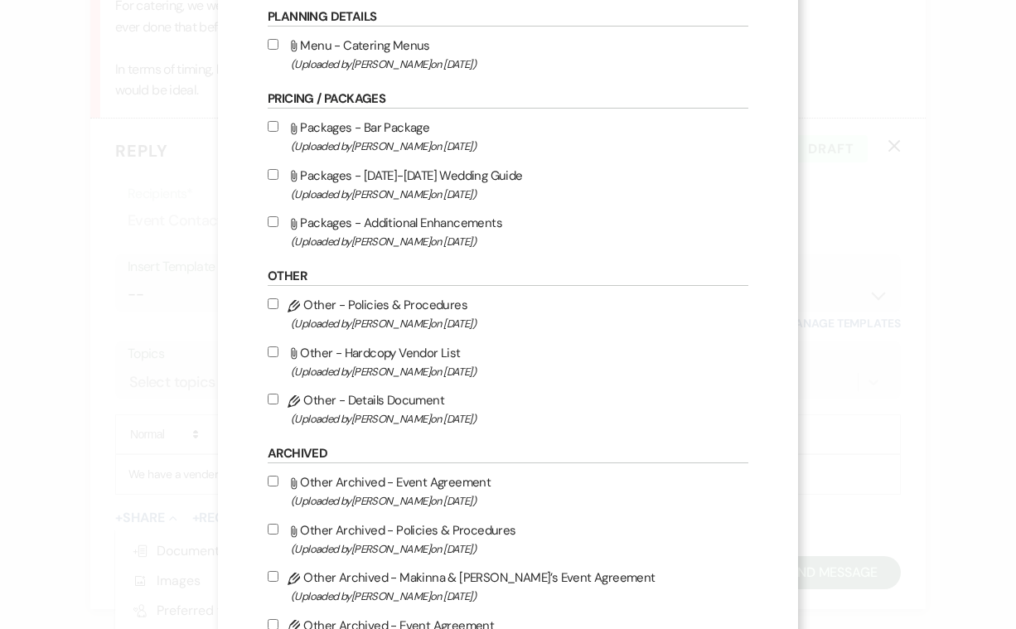
scroll to position [450, 0]
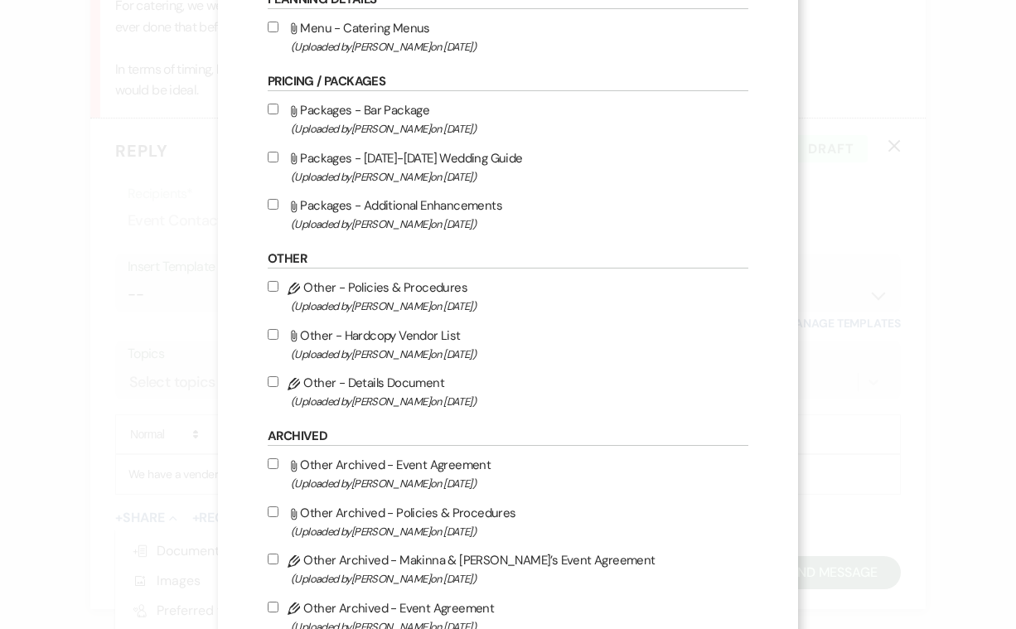
click at [381, 348] on label "Attach File Other - Hardcopy Vendor List (Uploaded by [PERSON_NAME] on [DATE] )" at bounding box center [508, 344] width 481 height 39
click at [278, 340] on input "Attach File Other - Hardcopy Vendor List (Uploaded by [PERSON_NAME] on [DATE] )" at bounding box center [273, 334] width 11 height 11
checkbox input "true"
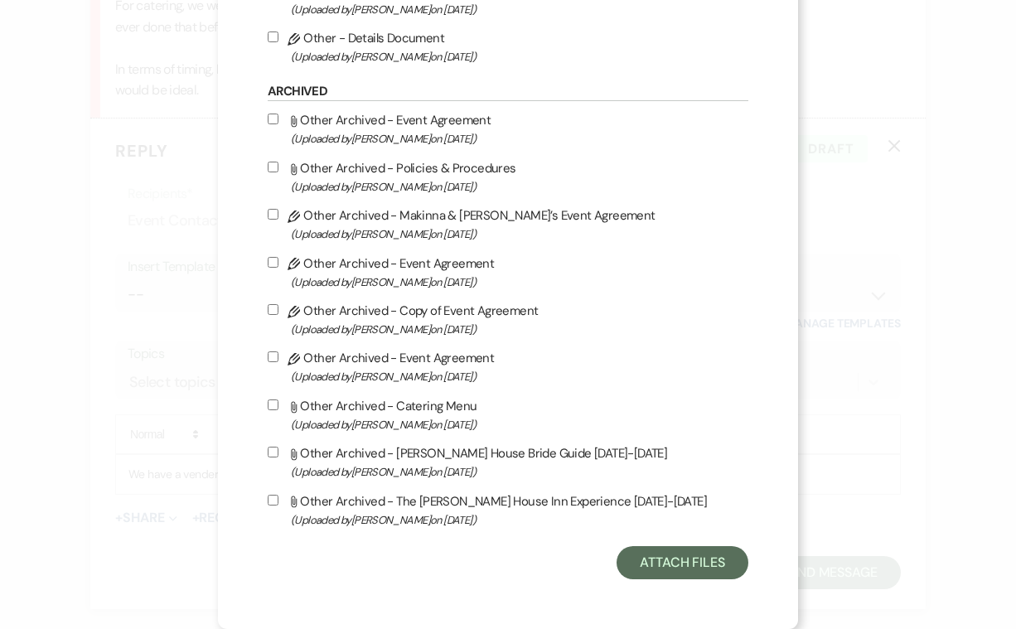
scroll to position [822, 0]
click at [683, 564] on button "Attach Files" at bounding box center [683, 562] width 132 height 33
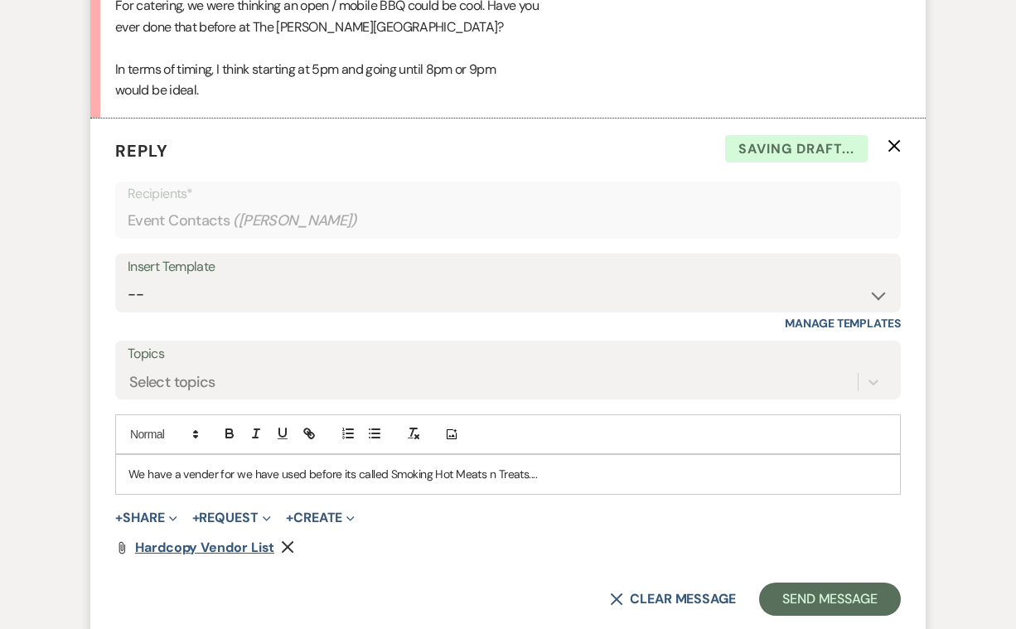
click at [232, 539] on span "Hardcopy Vendor List" at bounding box center [204, 547] width 139 height 17
click at [288, 541] on use "button" at bounding box center [288, 547] width 12 height 12
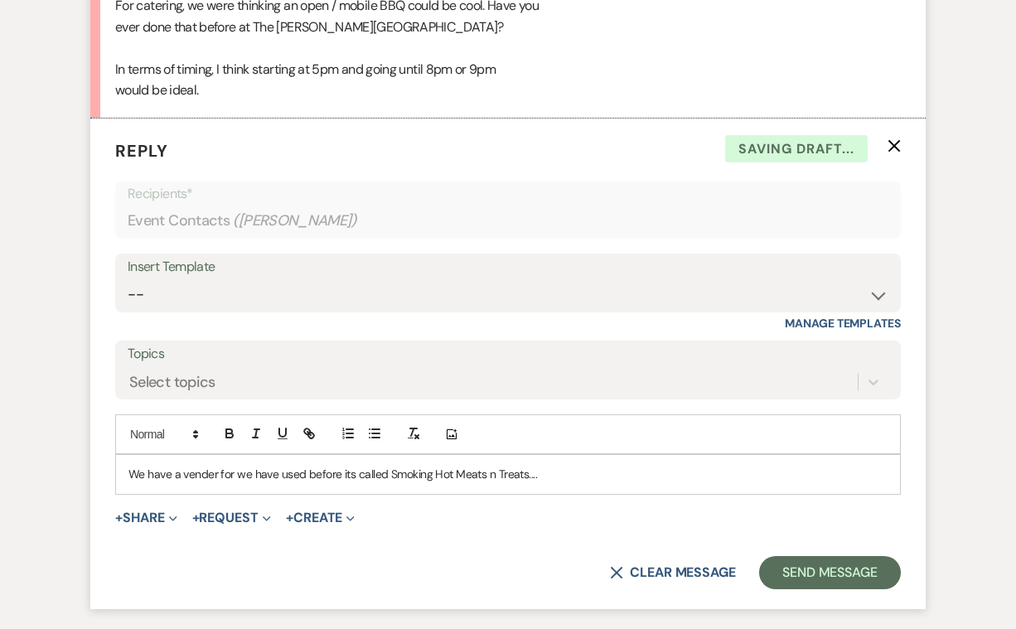
click at [893, 139] on icon "X" at bounding box center [894, 145] width 13 height 13
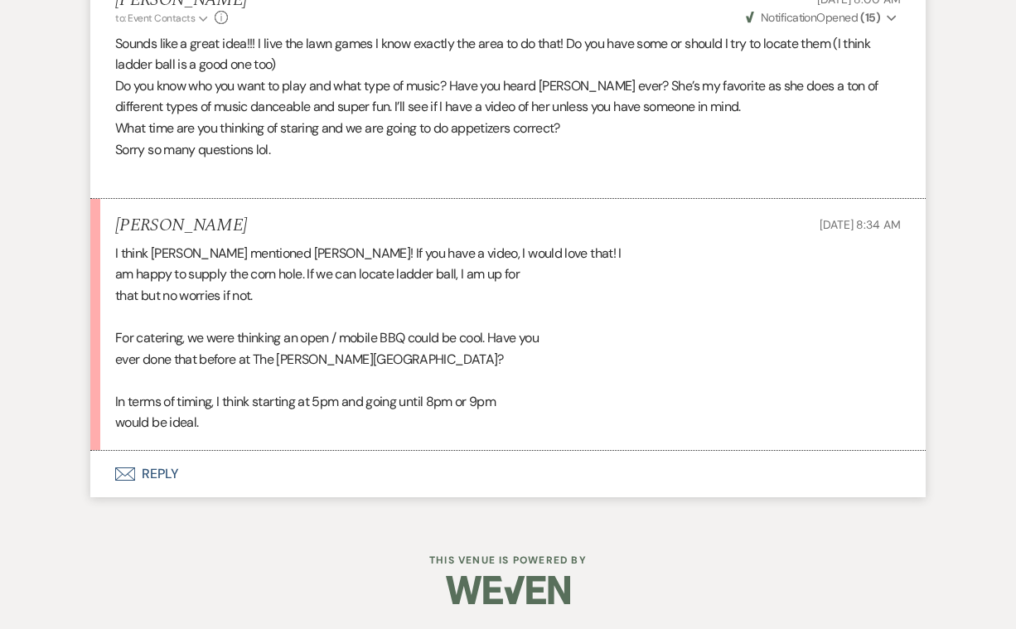
scroll to position [1775, 0]
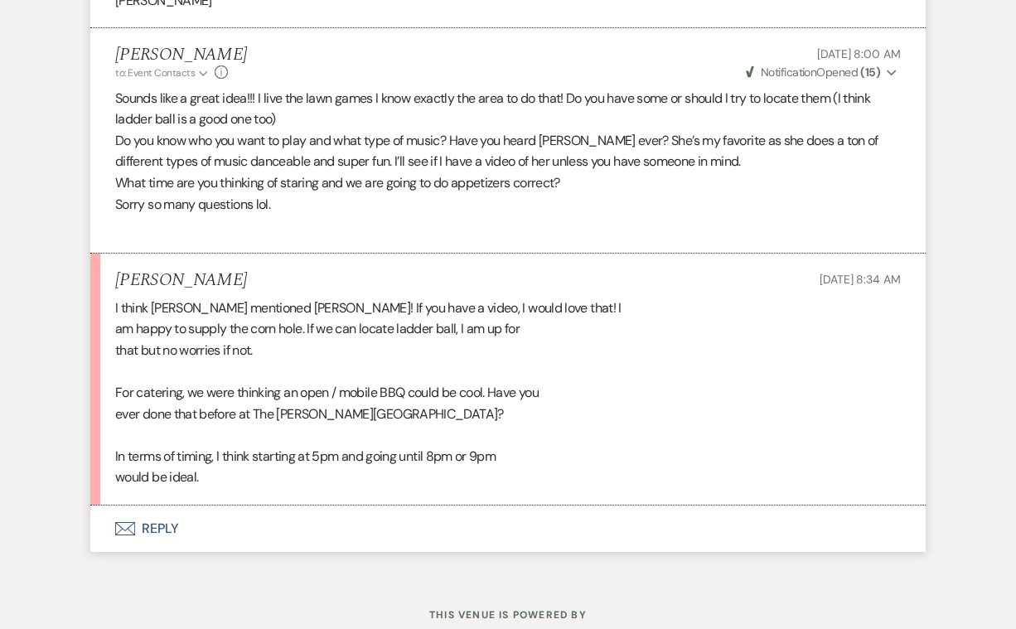
click at [127, 522] on icon "Envelope" at bounding box center [125, 528] width 20 height 13
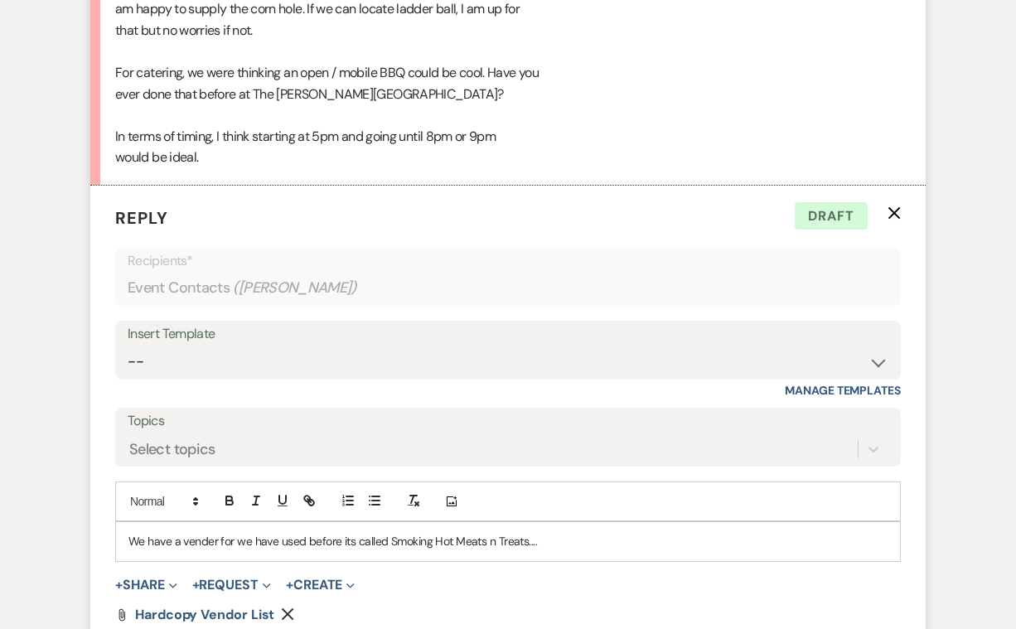
scroll to position [2171, 0]
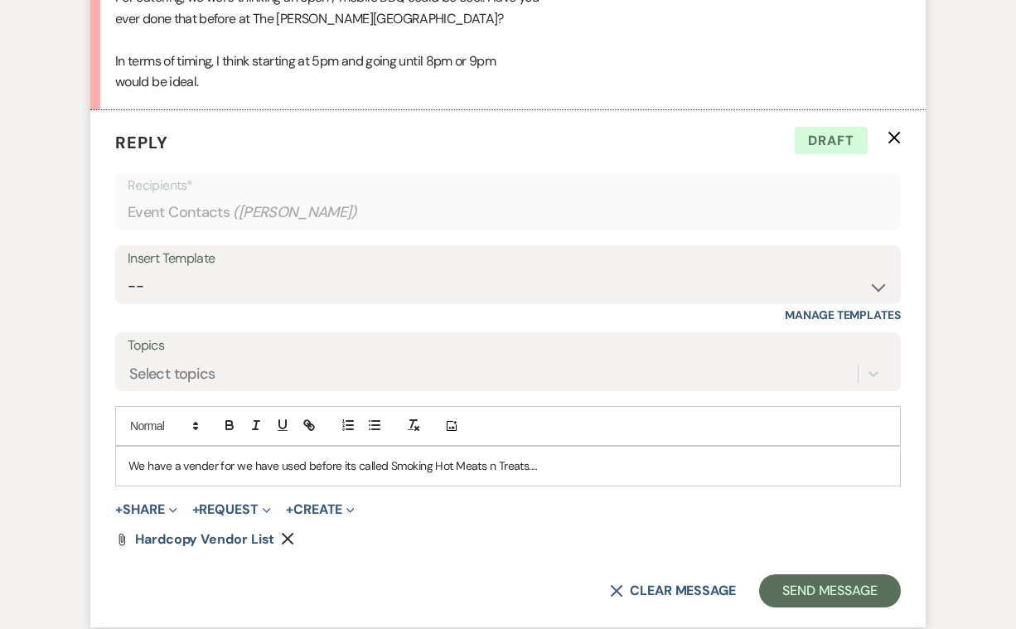
click at [536, 457] on p "We have a vender for we have used before its called Smoking Hot Meats n Treats.…" at bounding box center [507, 466] width 759 height 18
click at [643, 457] on p "We have a vender for we have used before its called Smoking Hot Meats n Treats.…" at bounding box center [507, 466] width 759 height 18
click at [531, 457] on p "We have a vender for we have used before its called Smoking Hot Meats n Treats.…" at bounding box center [507, 466] width 759 height 18
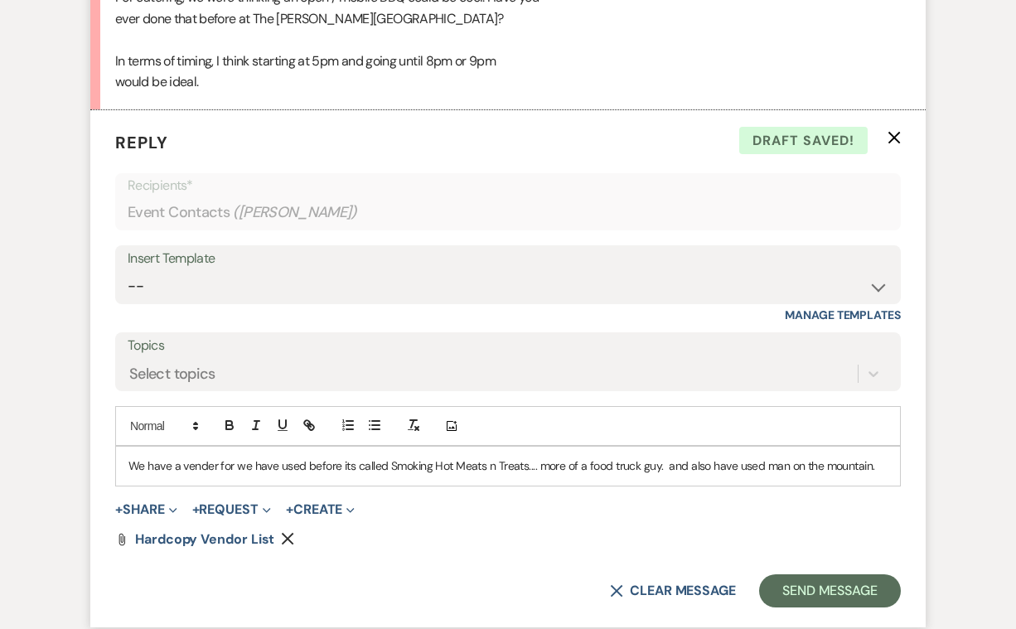
click at [656, 457] on p "We have a vender for we have used before its called Smoking Hot Meats n Treats.…" at bounding box center [507, 466] width 759 height 18
click at [668, 457] on p "We have a vender for we have used before its called Smoking Hot Meats n Treats.…" at bounding box center [507, 466] width 759 height 18
click at [842, 457] on p "We have a vender for we have used before its called Smoking Hot Meats n Treats.…" at bounding box center [507, 466] width 759 height 18
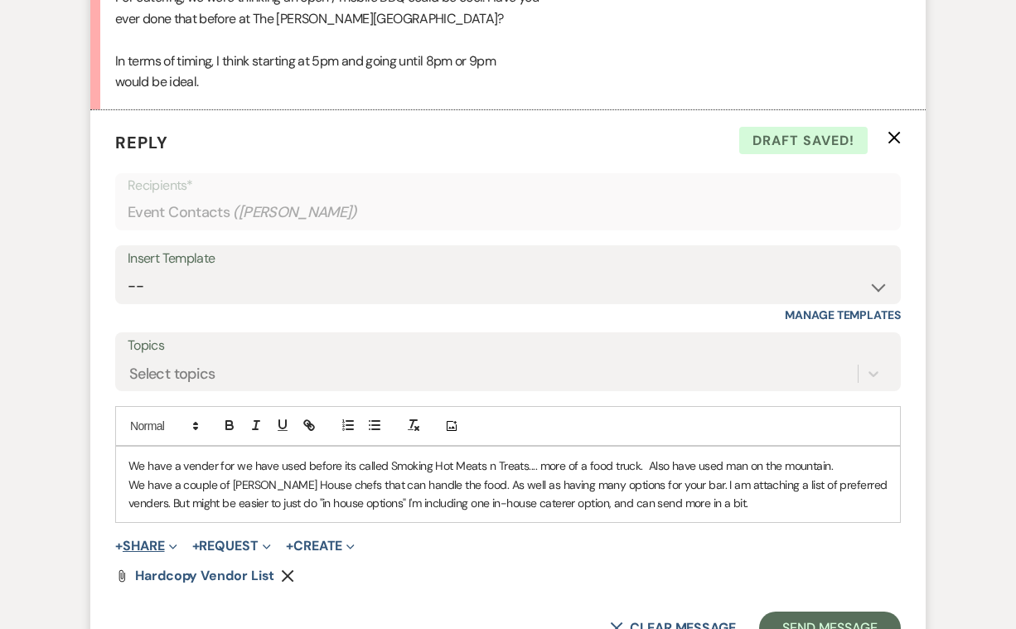
click at [157, 540] on button "+ Share Expand" at bounding box center [146, 546] width 62 height 13
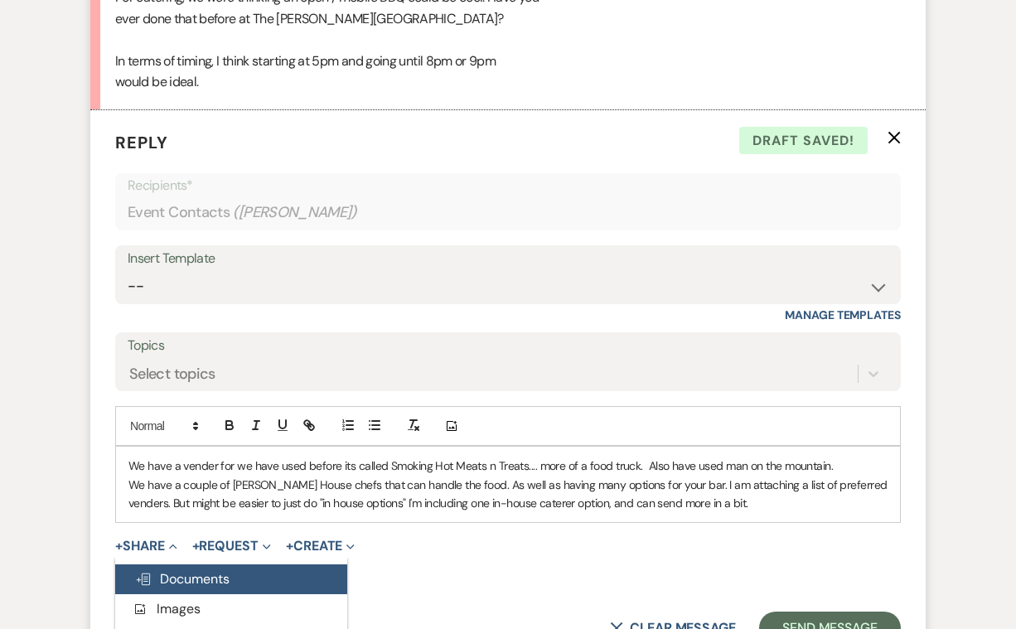
click at [198, 570] on span "Doc Upload Documents" at bounding box center [182, 578] width 94 height 17
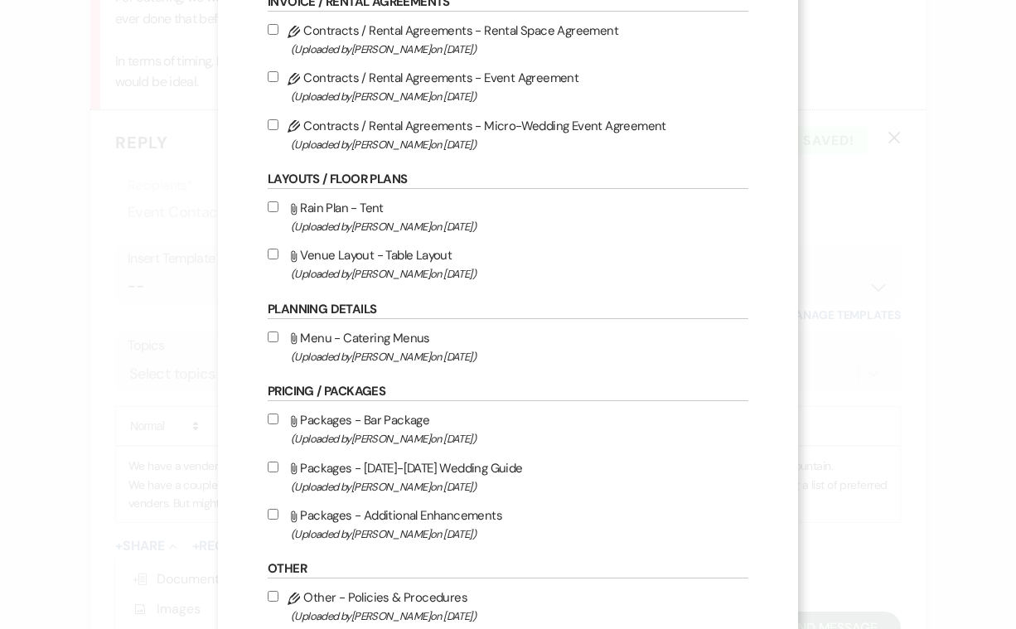
scroll to position [170, 0]
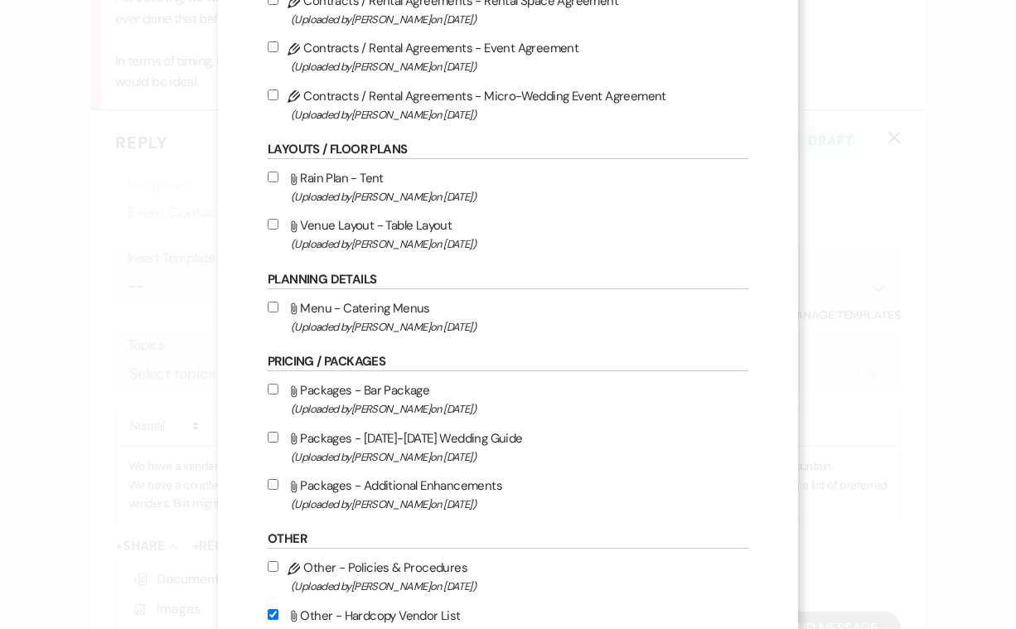
click at [270, 312] on input "Attach File Menu - Catering Menus (Uploaded by [PERSON_NAME] on [DATE] )" at bounding box center [273, 307] width 11 height 11
checkbox input "true"
click at [272, 395] on input "Attach File Packages - Bar Package (Uploaded by [PERSON_NAME] on [DATE] )" at bounding box center [273, 389] width 11 height 11
checkbox input "true"
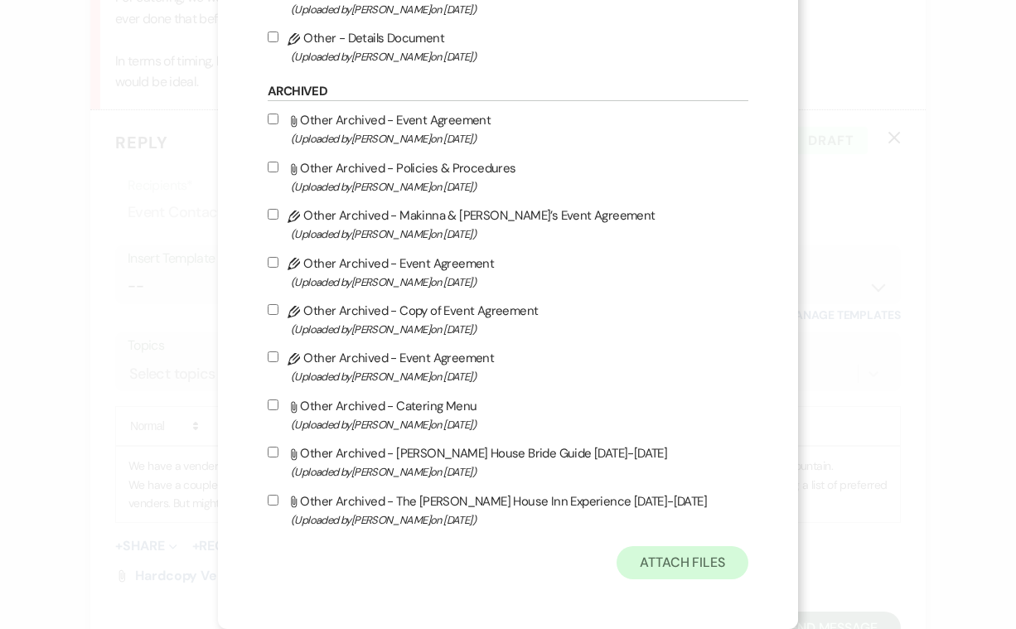
scroll to position [822, 0]
click at [680, 556] on button "Attach Files" at bounding box center [683, 562] width 132 height 33
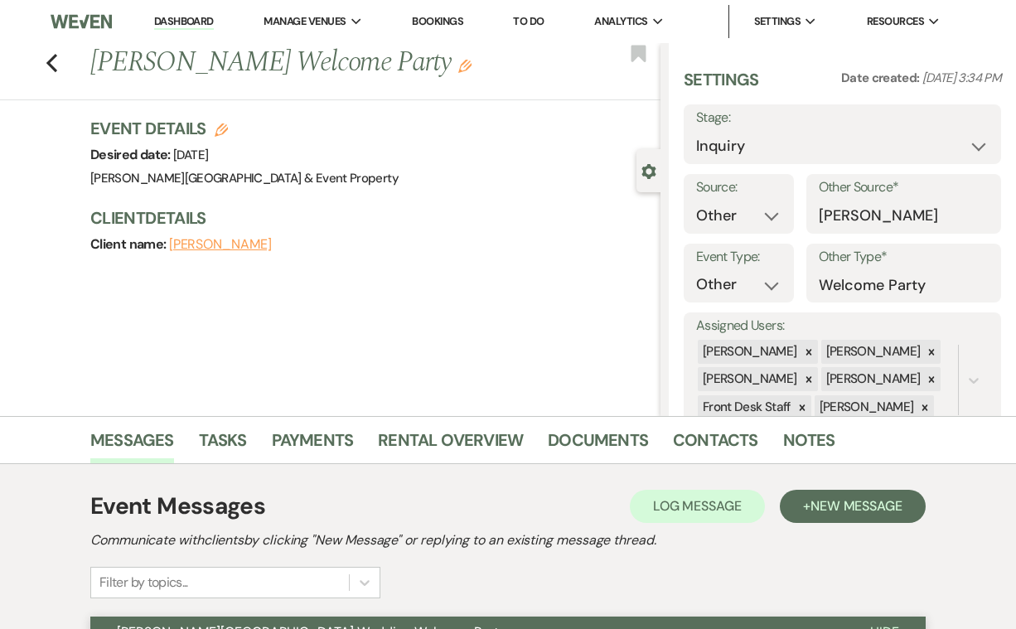
scroll to position [0, 0]
click at [56, 65] on icon "Previous" at bounding box center [52, 63] width 12 height 20
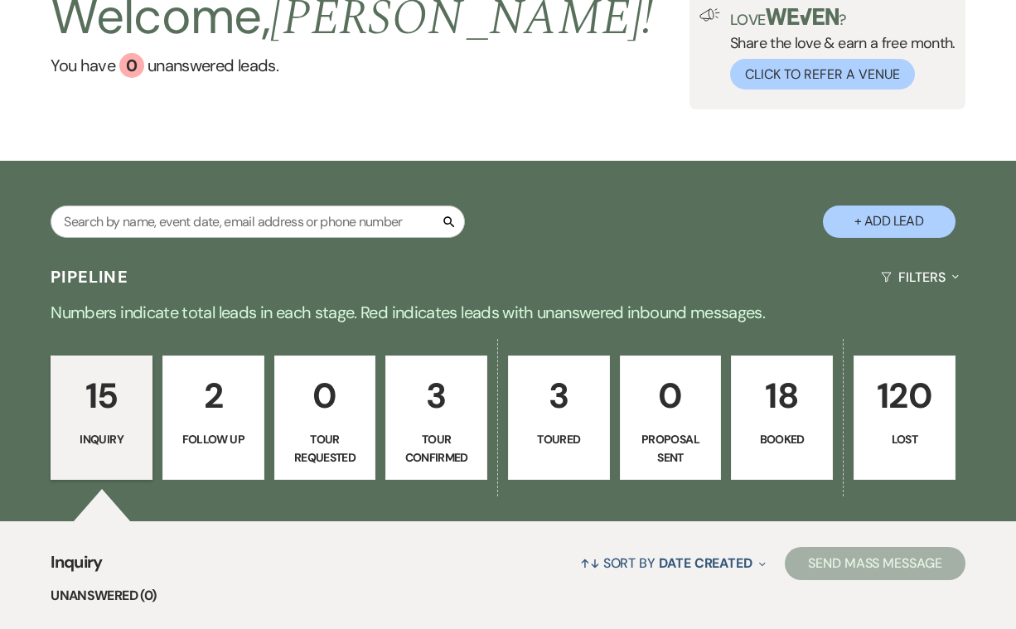
scroll to position [124, 0]
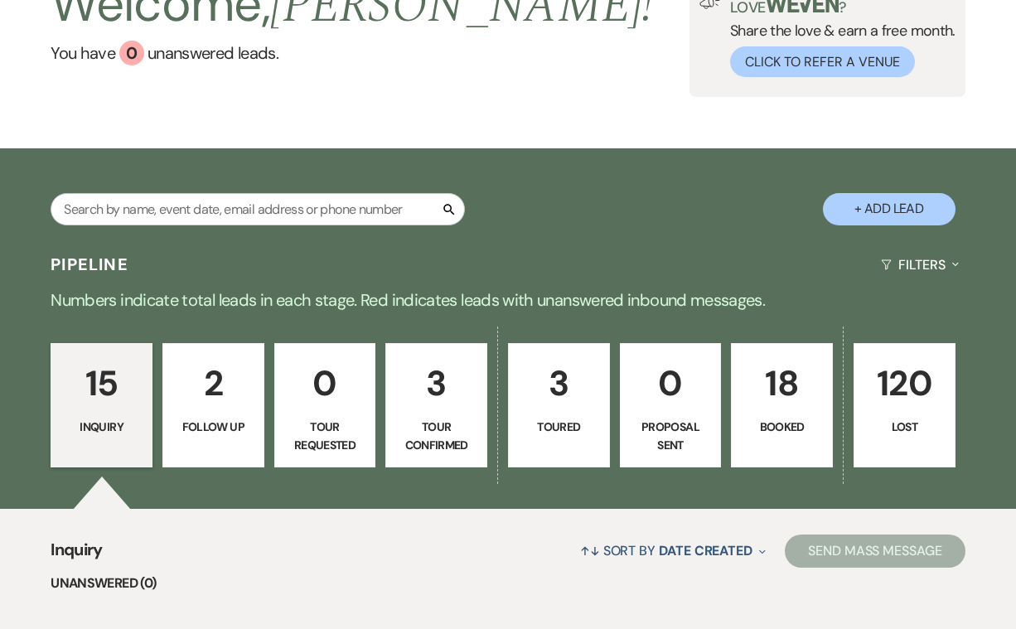
click at [559, 380] on p "3" at bounding box center [559, 384] width 80 height 56
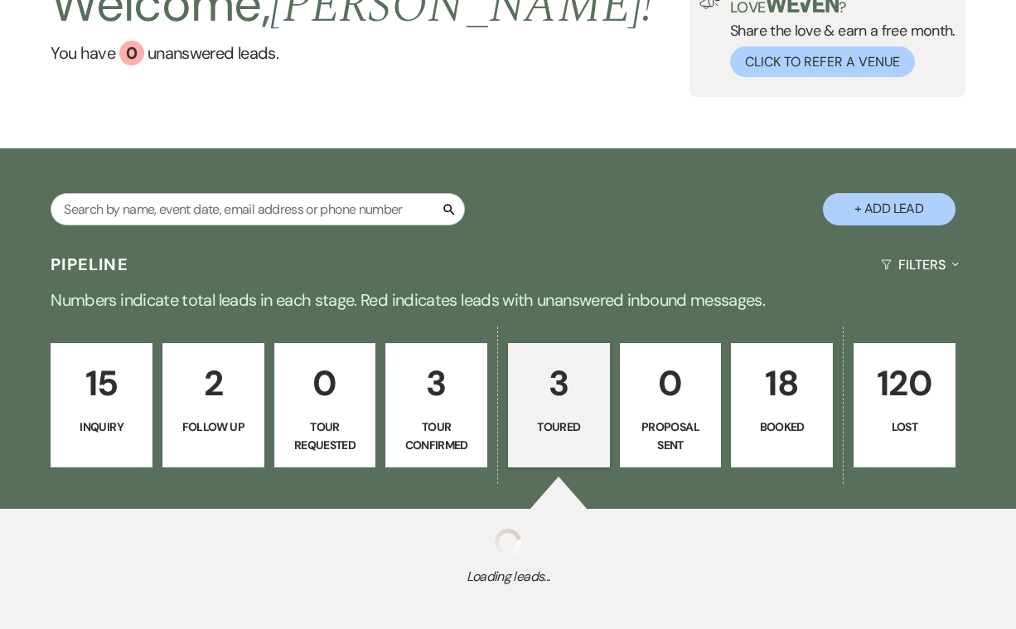
select select "5"
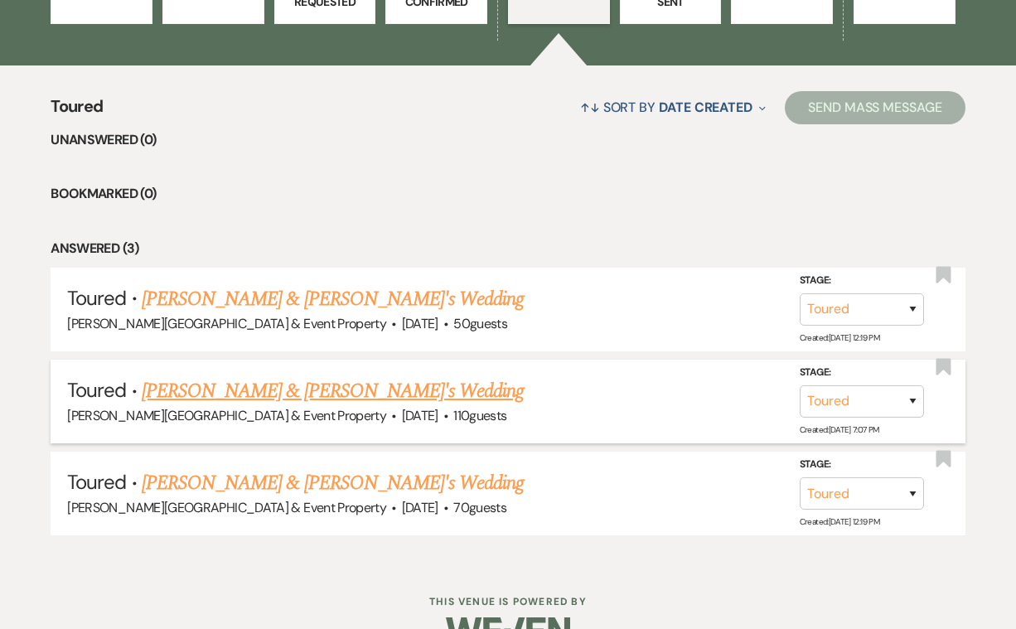
scroll to position [569, 0]
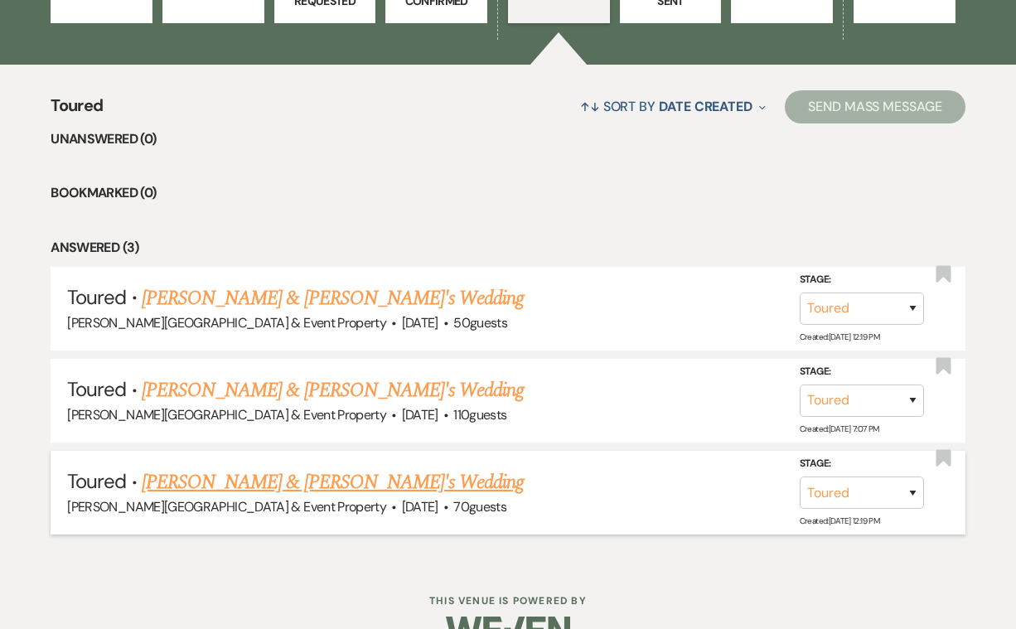
click at [322, 479] on link "[PERSON_NAME] & [PERSON_NAME]'s Wedding" at bounding box center [333, 482] width 383 height 30
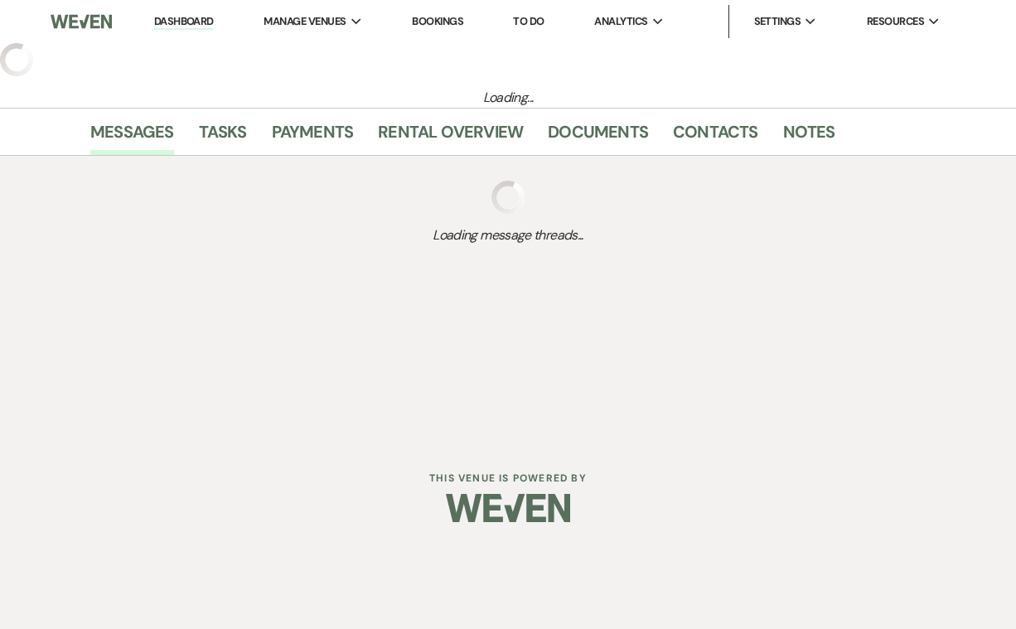
select select "5"
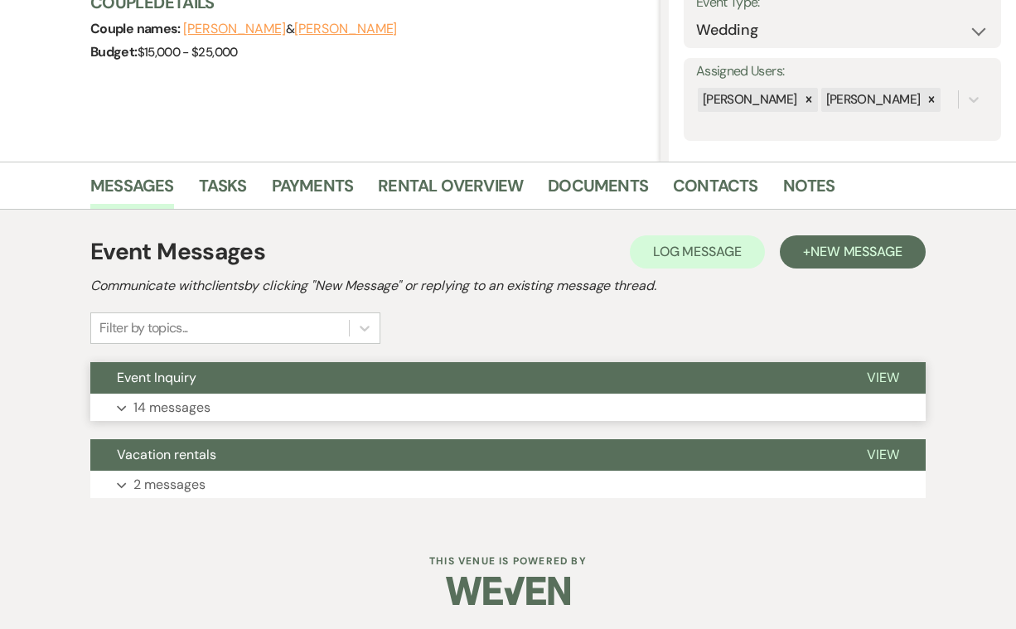
scroll to position [254, 0]
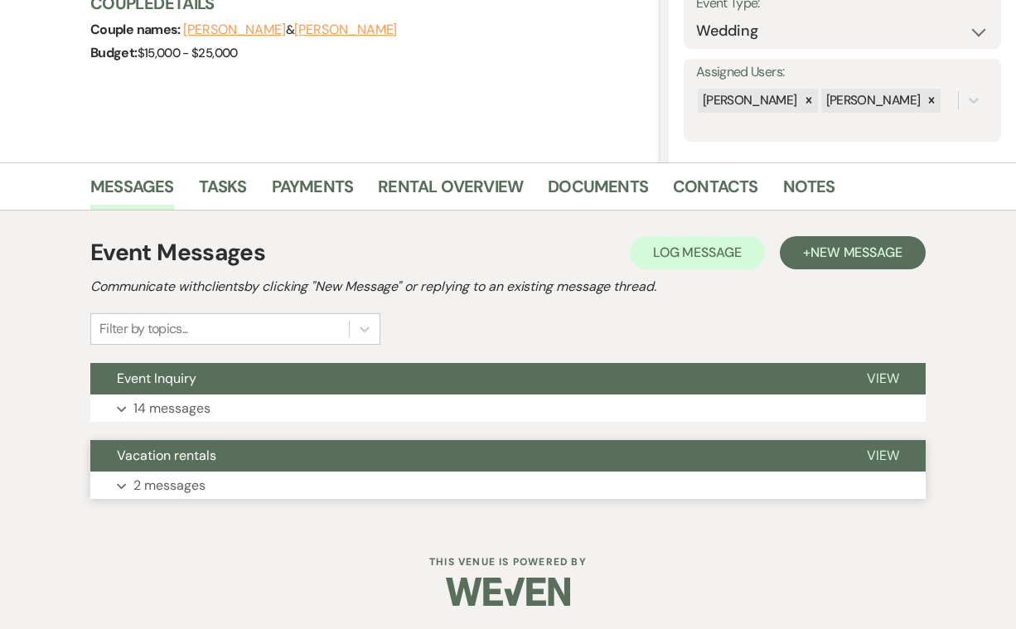
click at [177, 480] on p "2 messages" at bounding box center [169, 486] width 72 height 22
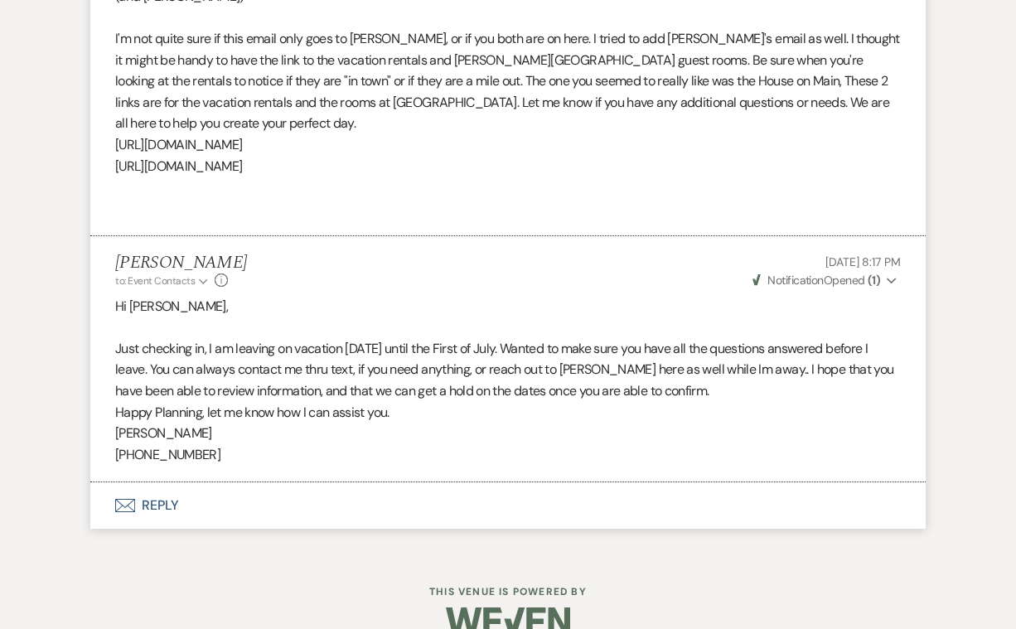
scroll to position [819, 0]
click at [164, 483] on button "Envelope Reply" at bounding box center [507, 506] width 835 height 46
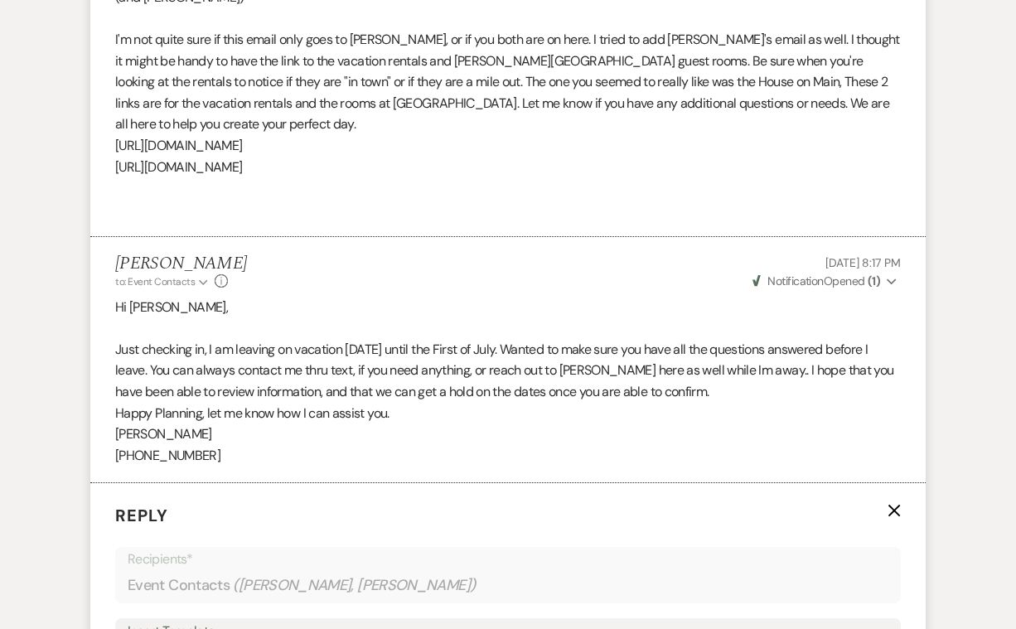
scroll to position [1201, 0]
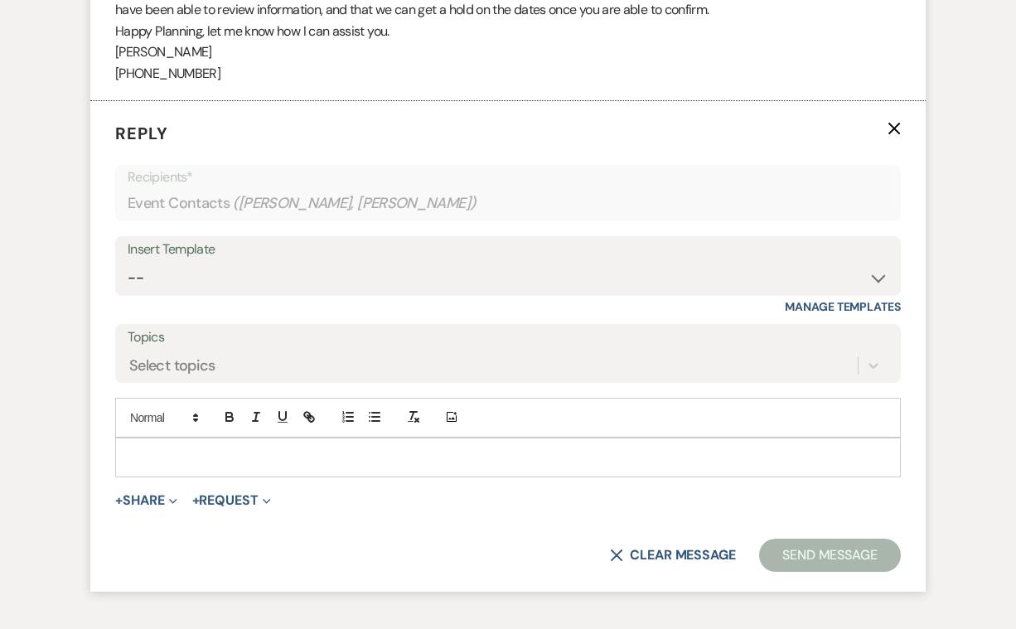
click at [193, 448] on p at bounding box center [507, 457] width 759 height 18
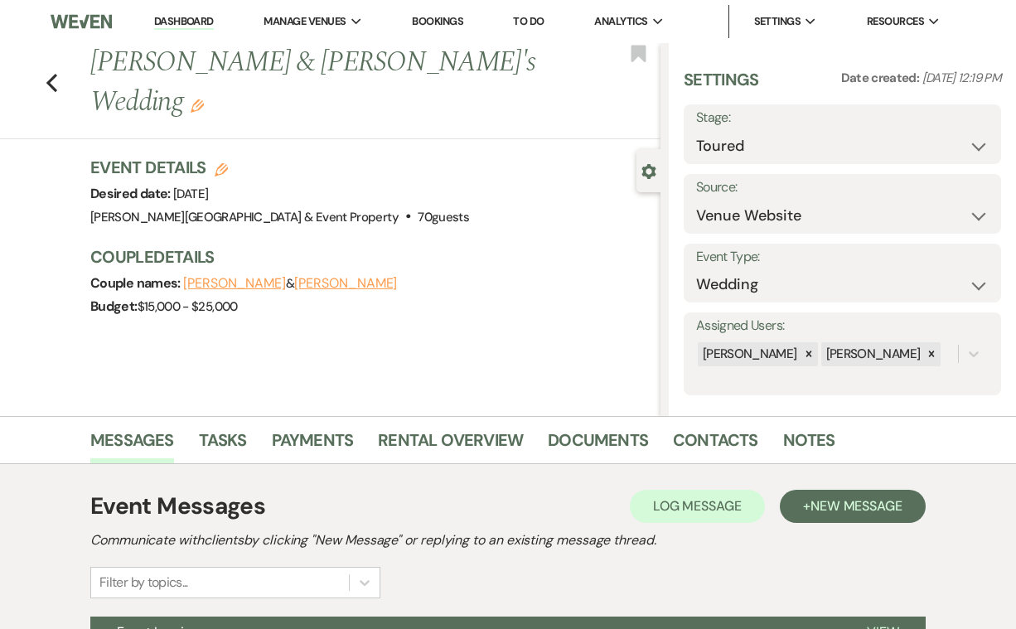
scroll to position [0, 0]
click at [438, 19] on link "Bookings" at bounding box center [437, 21] width 51 height 14
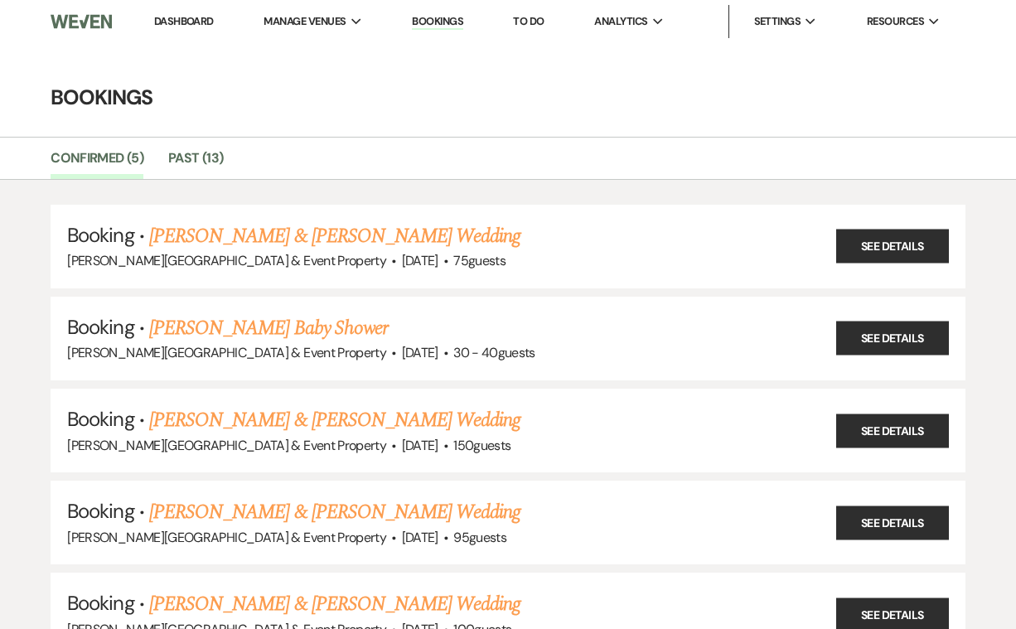
click at [183, 19] on link "Dashboard" at bounding box center [184, 21] width 60 height 14
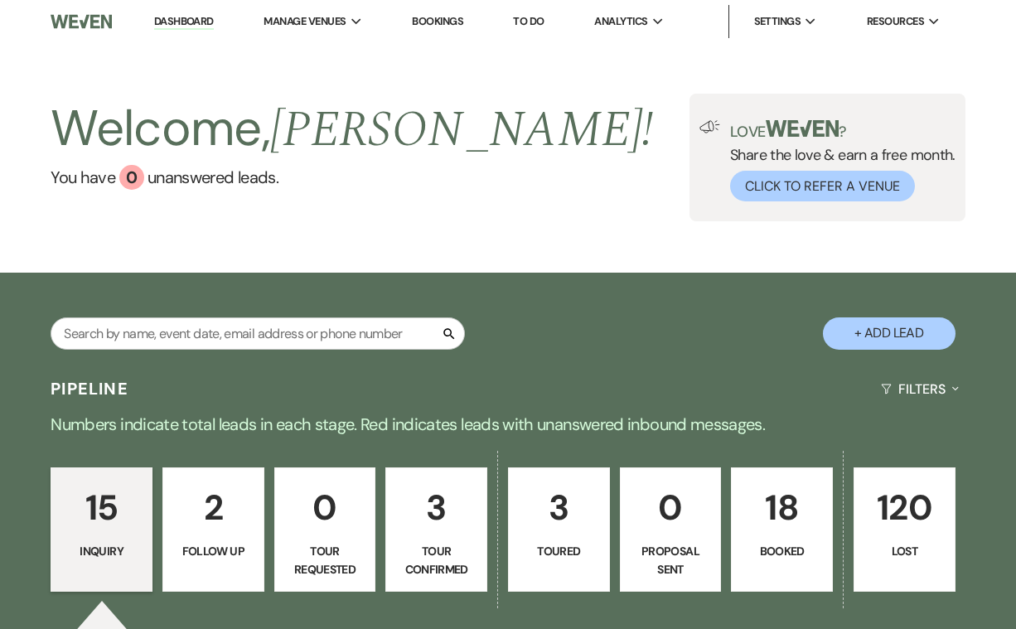
click at [562, 501] on p "3" at bounding box center [559, 508] width 80 height 56
select select "5"
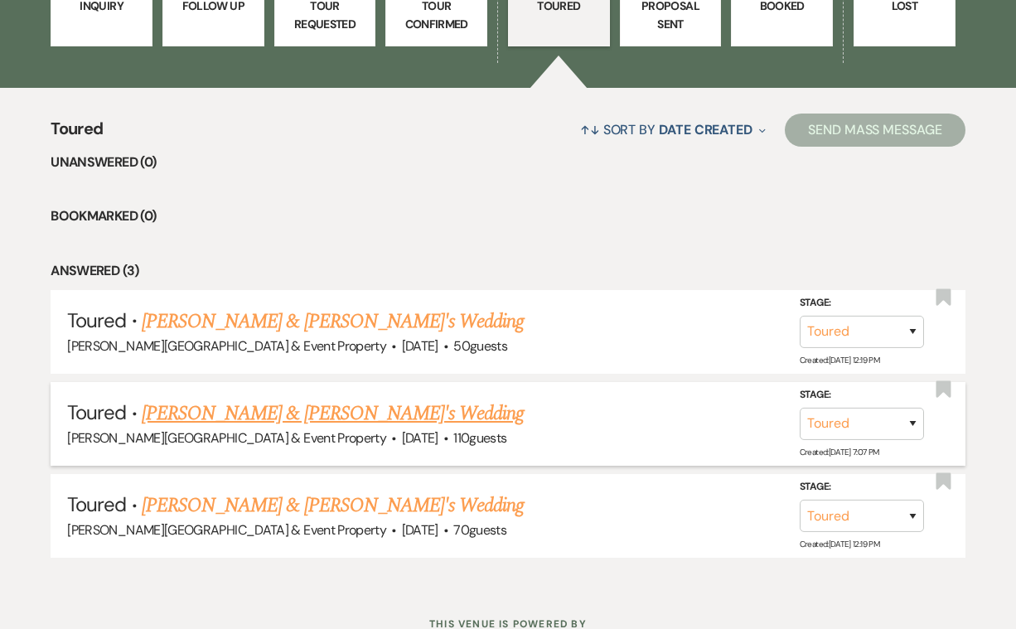
scroll to position [554, 0]
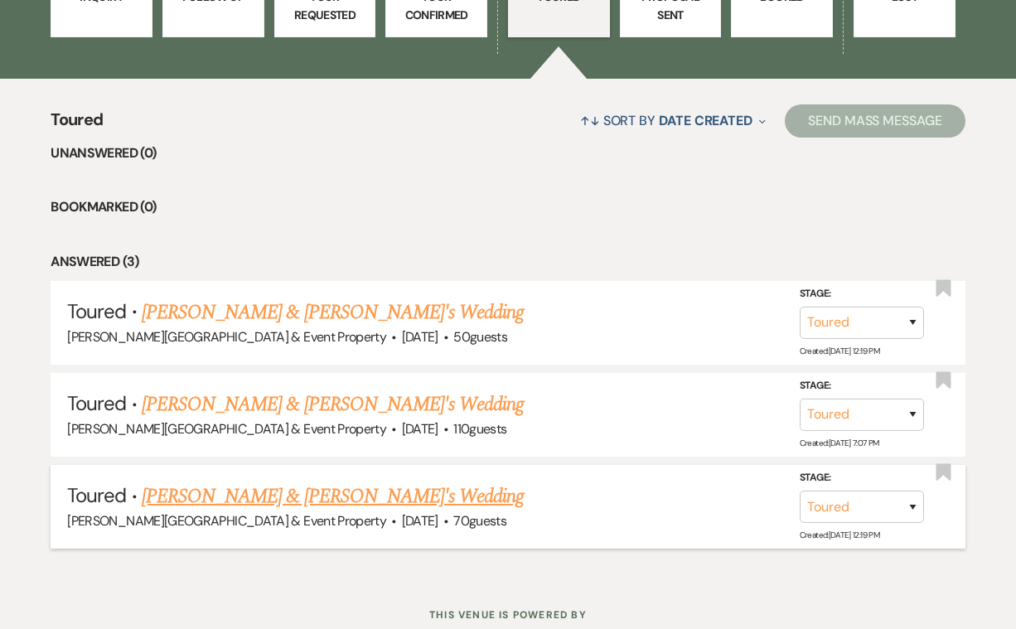
click at [314, 490] on link "[PERSON_NAME] & [PERSON_NAME]'s Wedding" at bounding box center [333, 497] width 383 height 30
select select "5"
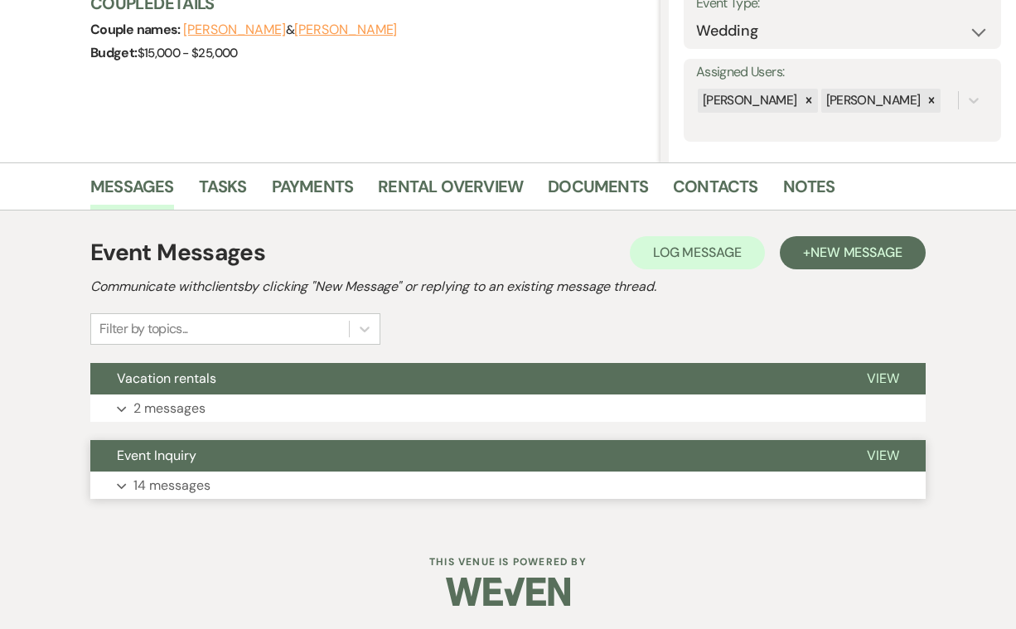
click at [183, 482] on p "14 messages" at bounding box center [171, 486] width 77 height 22
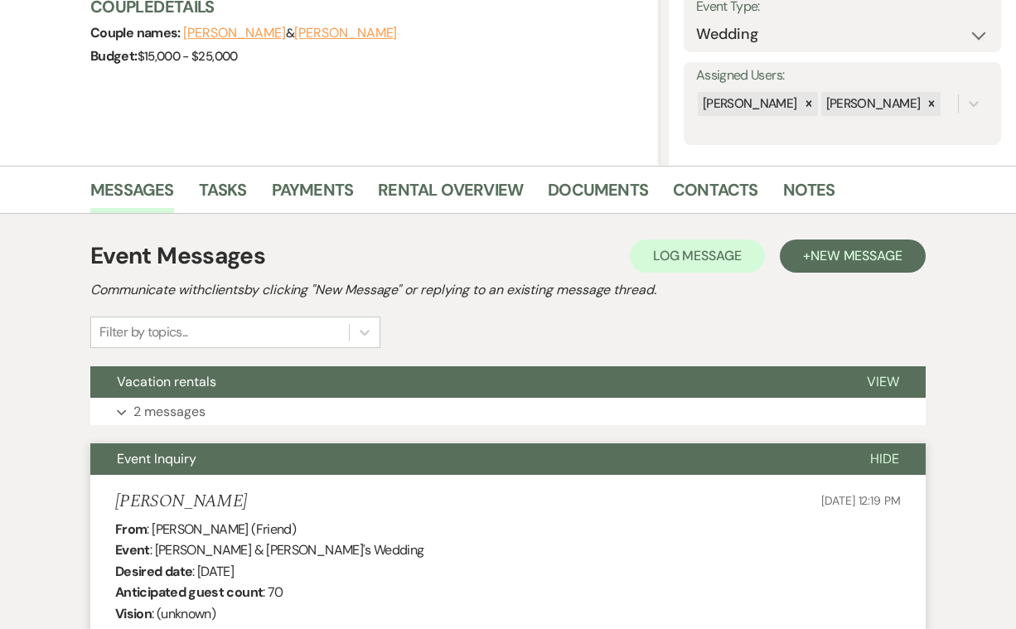
scroll to position [284, 0]
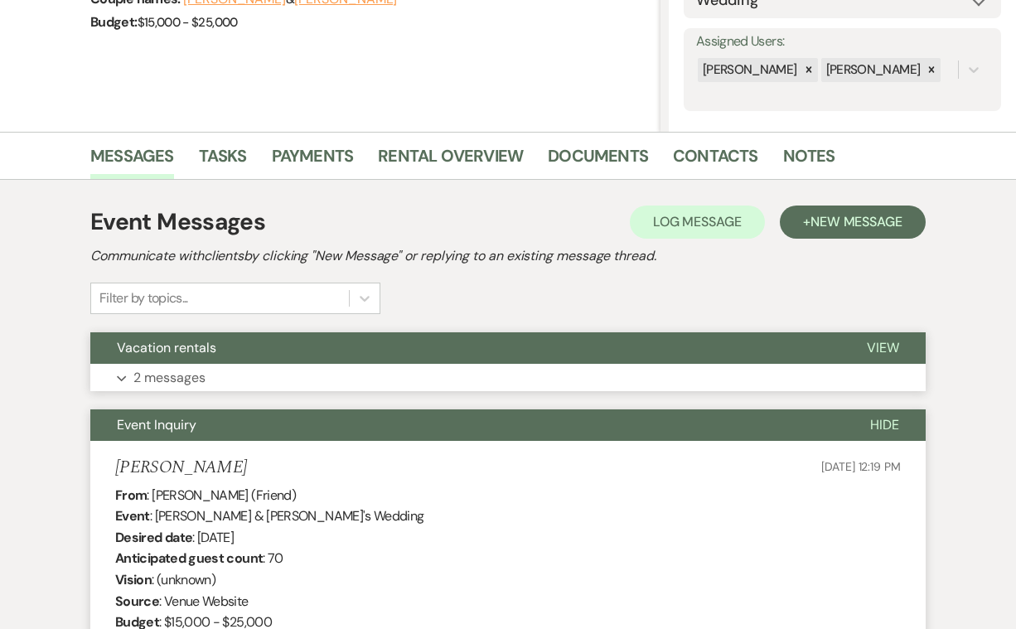
click at [184, 373] on p "2 messages" at bounding box center [169, 378] width 72 height 22
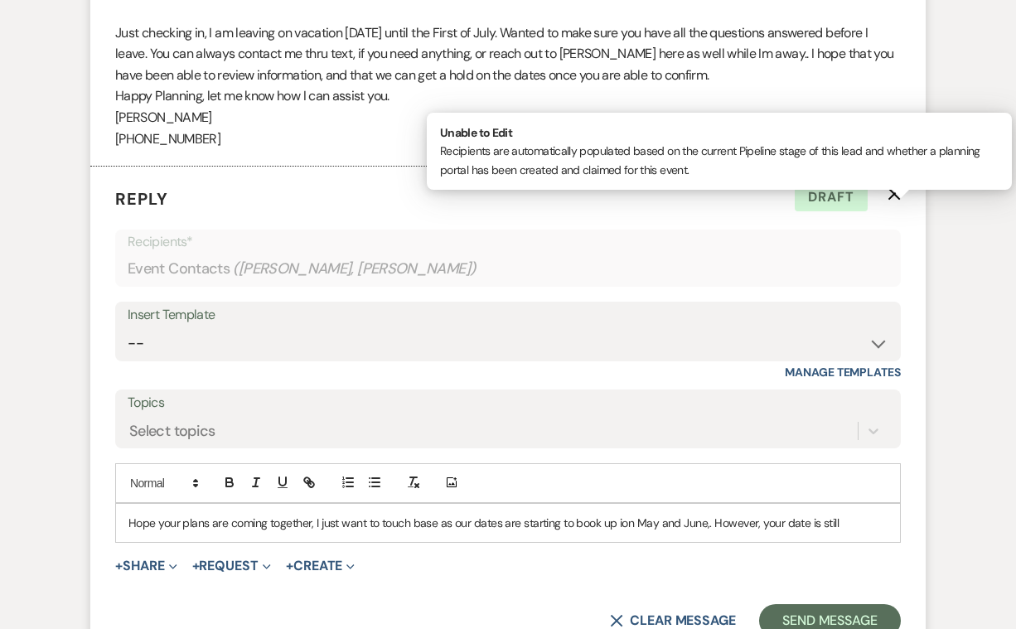
scroll to position [1105, 0]
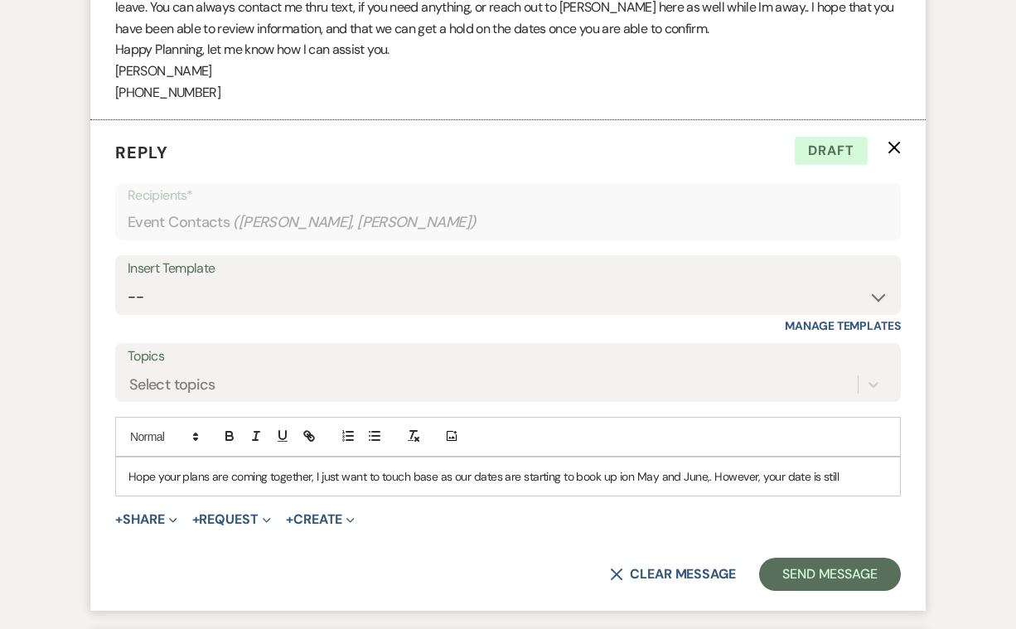
click at [837, 467] on p "Hope your plans are coming together, I just want to touch base as our dates are…" at bounding box center [507, 476] width 759 height 18
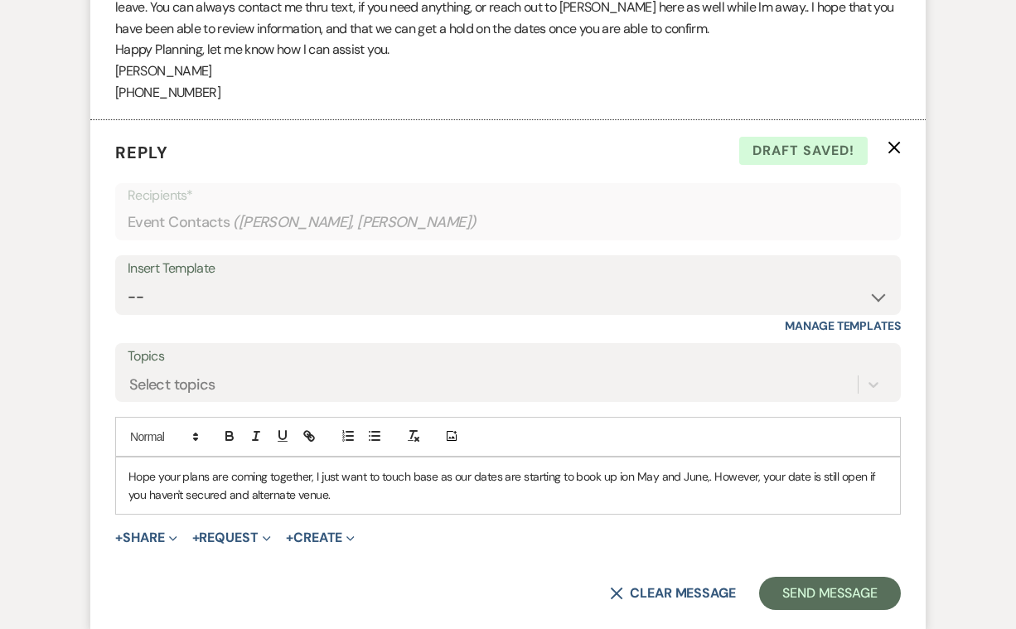
click at [249, 467] on p "Hope your plans are coming together, I just want to touch base as our dates are…" at bounding box center [507, 485] width 759 height 37
click at [321, 467] on p "Hope your plans are coming together, I just want to touch base as our dates are…" at bounding box center [507, 485] width 759 height 37
click at [391, 467] on p "Hope your plans are coming together, I just want to touch base as our dates are…" at bounding box center [507, 485] width 759 height 37
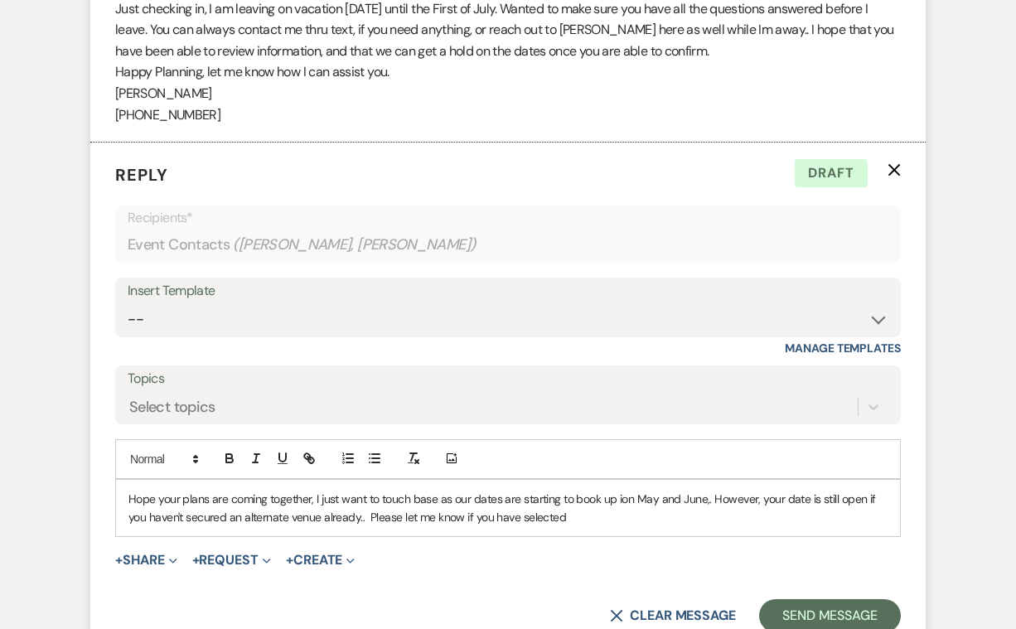
scroll to position [1125, 0]
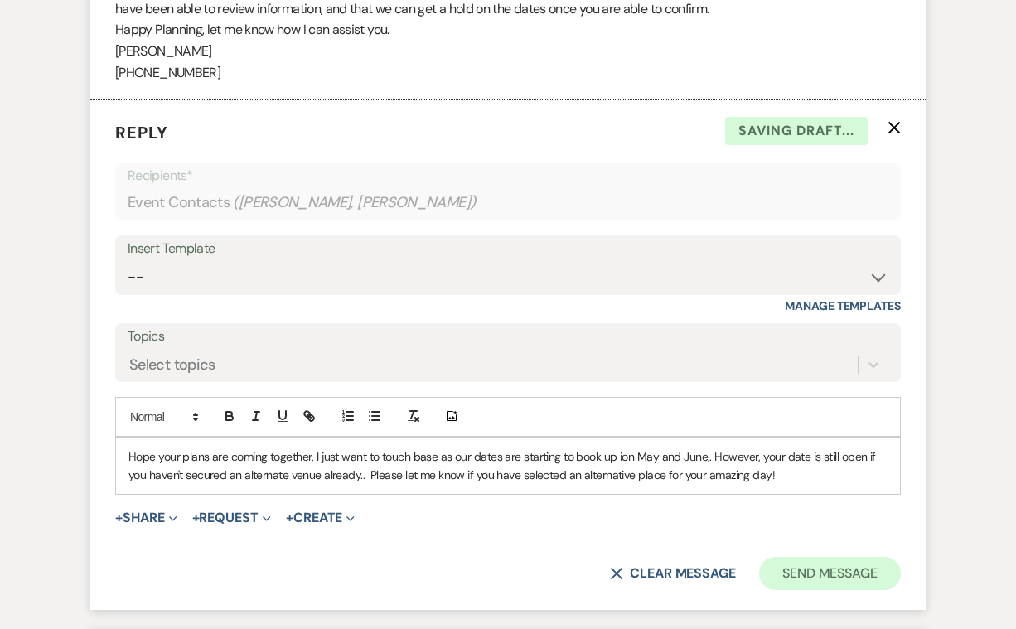
click at [827, 557] on button "Send Message" at bounding box center [830, 573] width 142 height 33
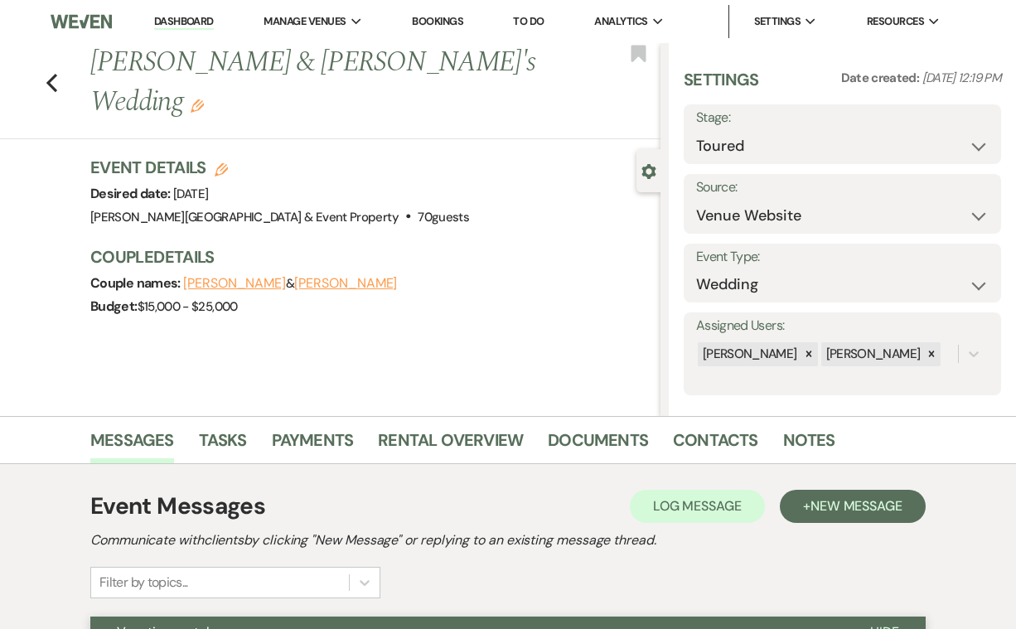
scroll to position [0, 0]
click at [53, 73] on icon "Previous" at bounding box center [52, 83] width 12 height 20
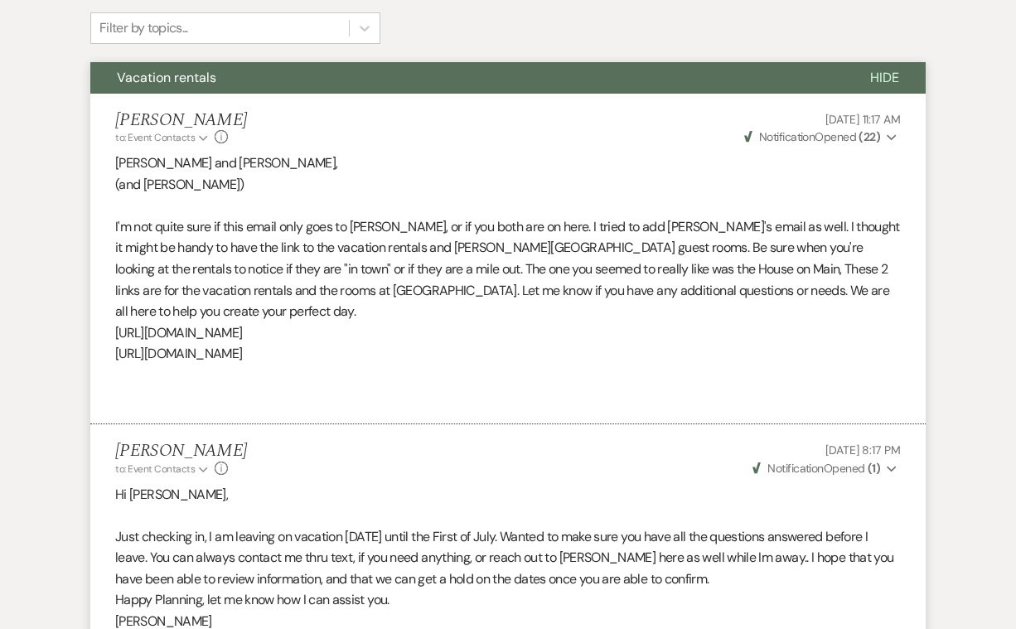
select select "5"
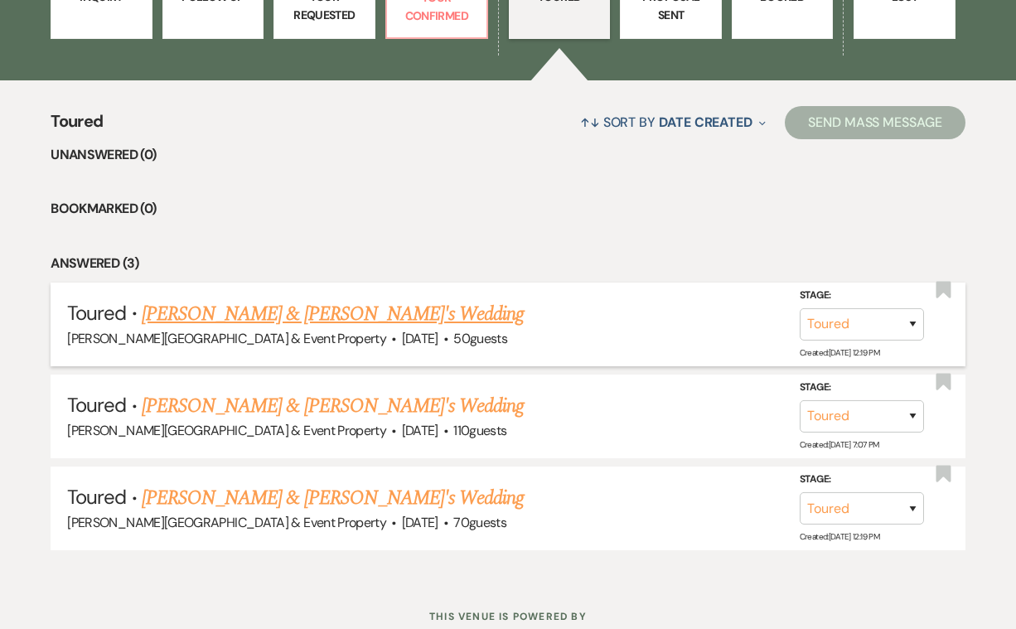
click at [332, 309] on link "[PERSON_NAME] & [PERSON_NAME]'s Wedding" at bounding box center [333, 314] width 383 height 30
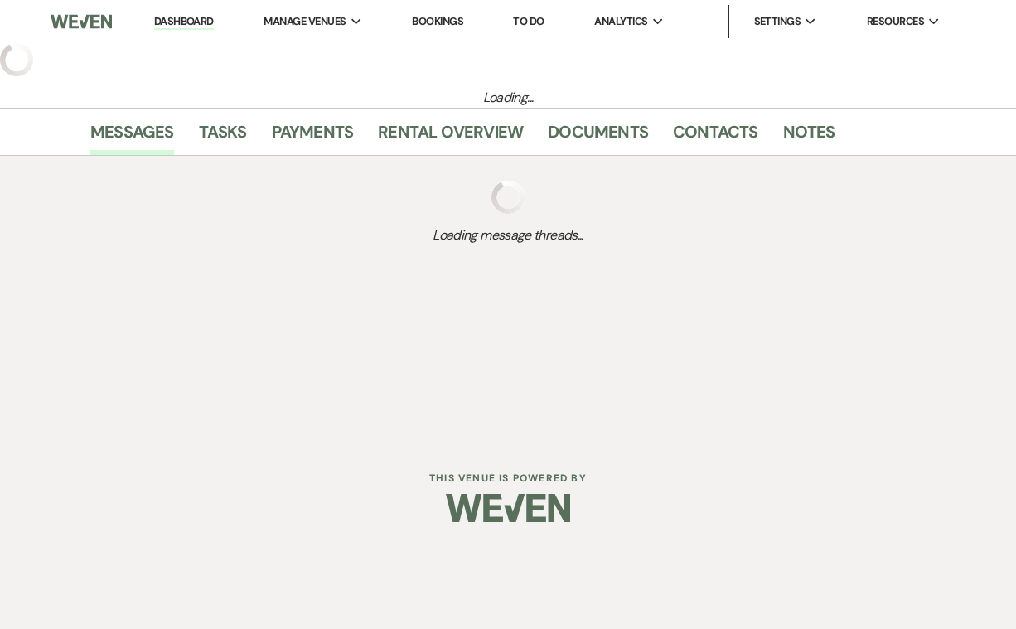
select select "5"
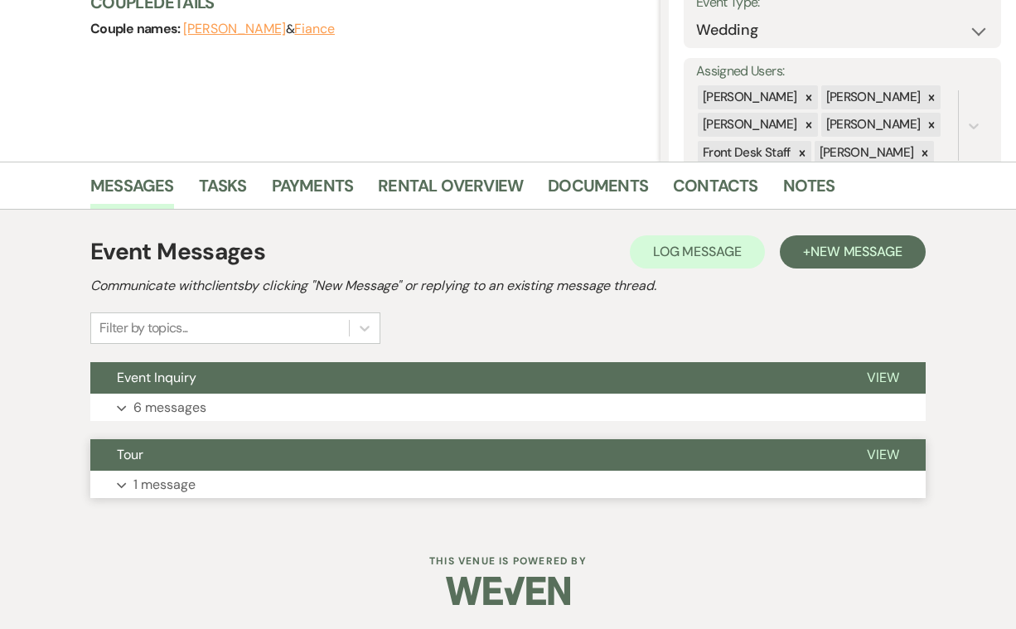
scroll to position [254, 0]
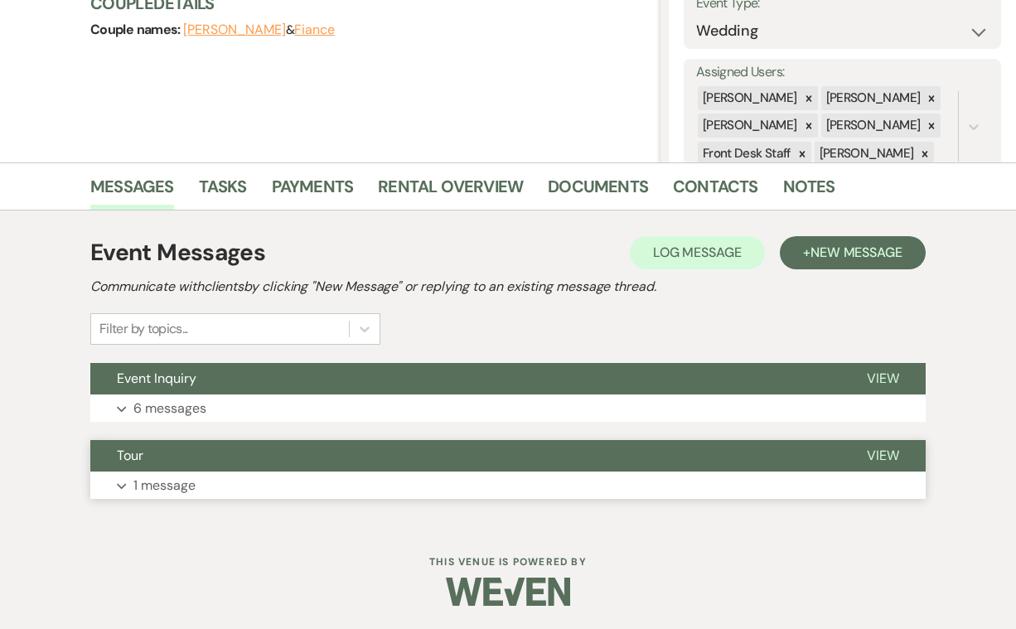
click at [157, 482] on p "1 message" at bounding box center [164, 486] width 62 height 22
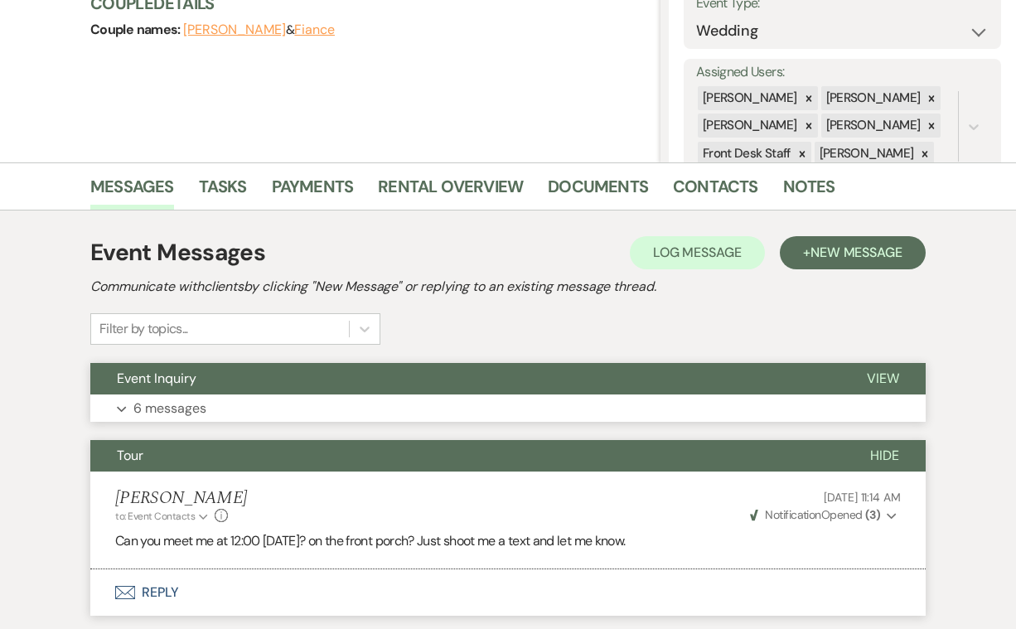
click at [191, 405] on p "6 messages" at bounding box center [169, 409] width 73 height 22
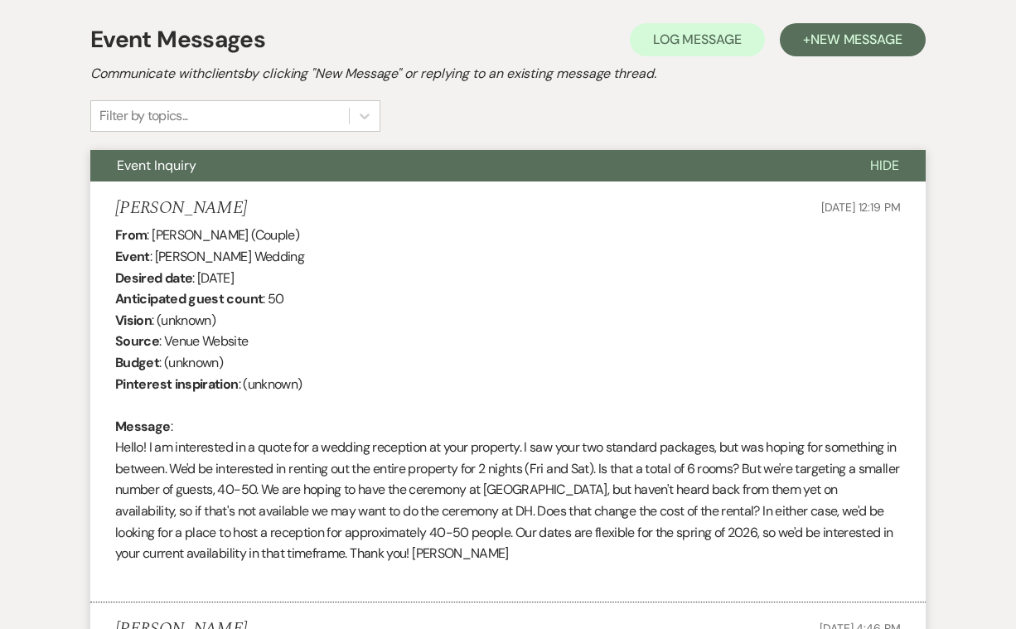
scroll to position [467, 0]
click at [268, 167] on button "Event Inquiry" at bounding box center [466, 165] width 753 height 31
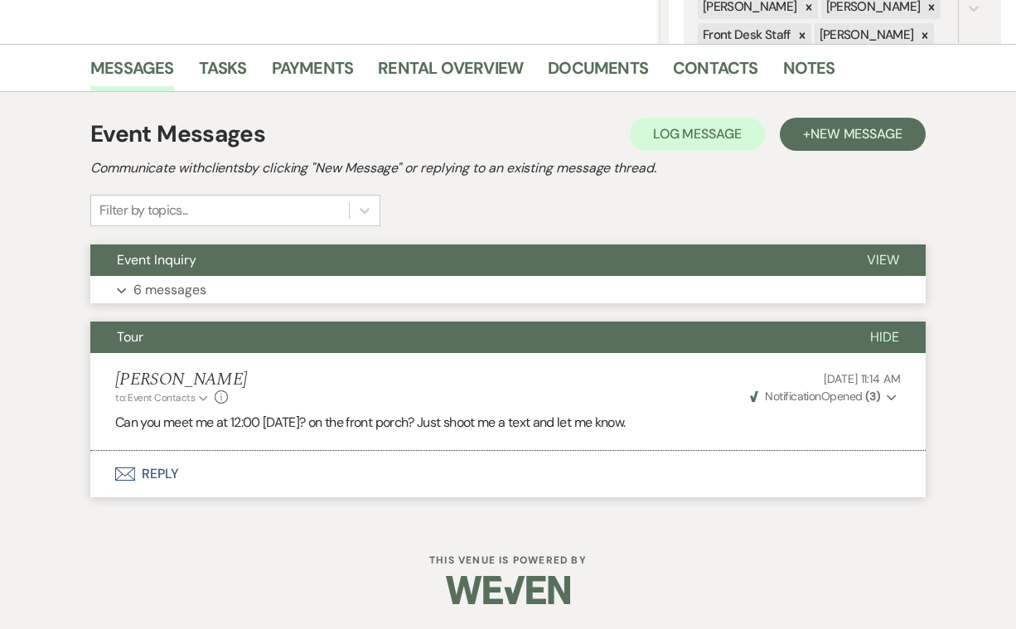
scroll to position [370, 0]
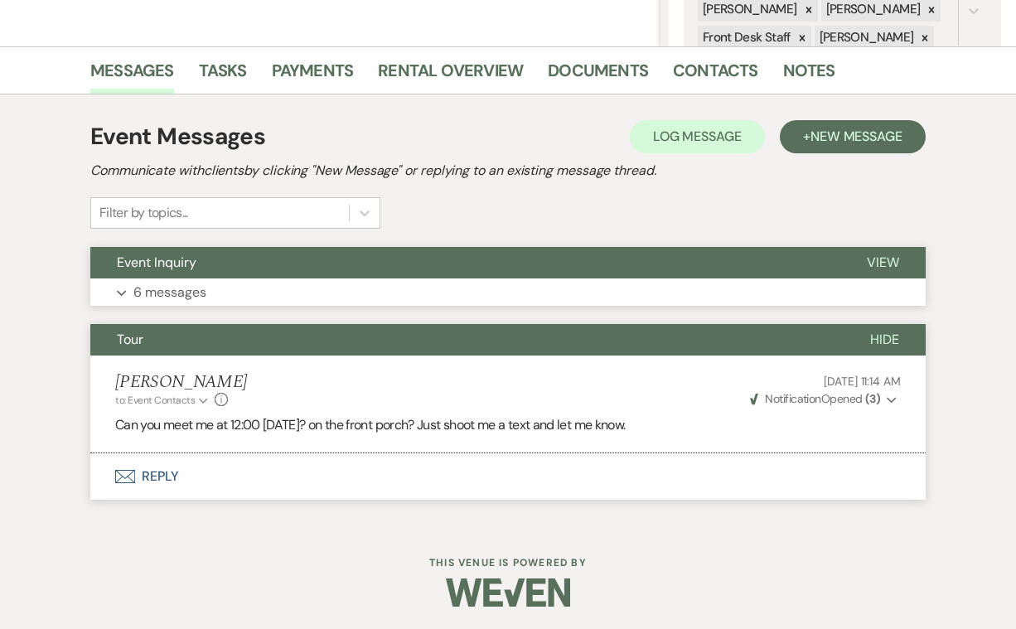
click at [190, 292] on p "6 messages" at bounding box center [169, 293] width 73 height 22
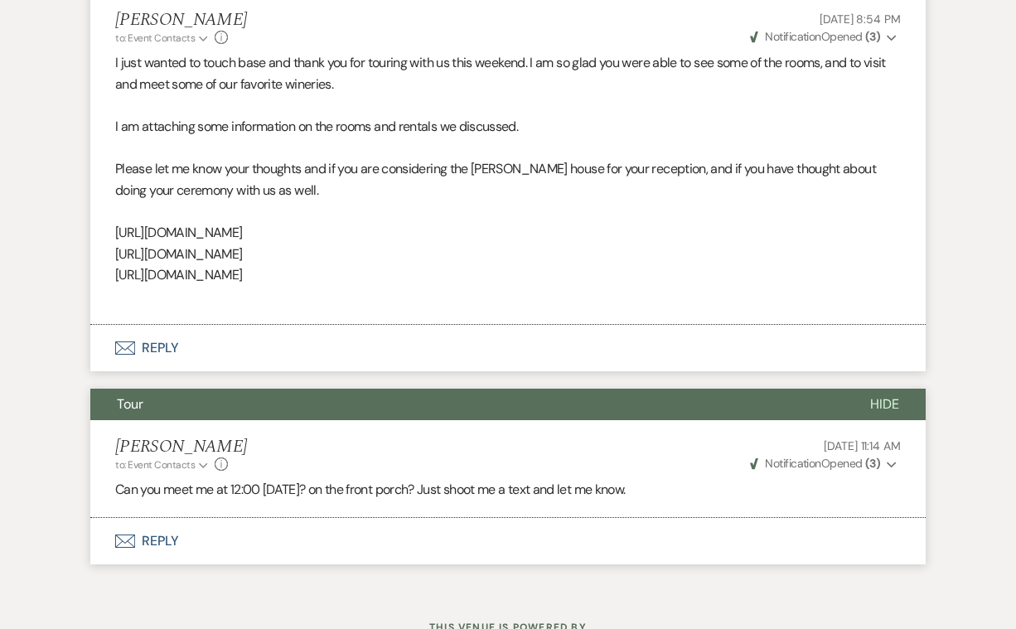
scroll to position [2718, 0]
